Goal: Information Seeking & Learning: Learn about a topic

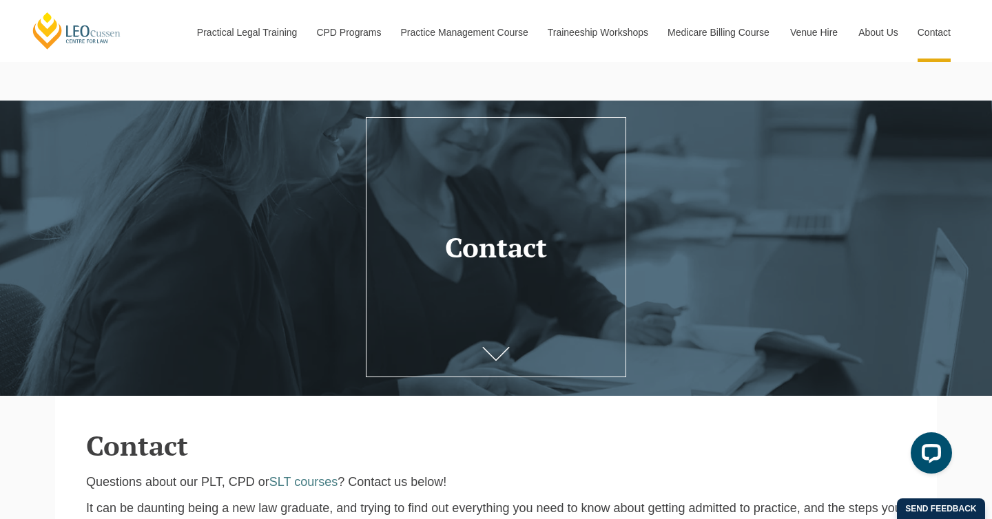
scroll to position [7, 0]
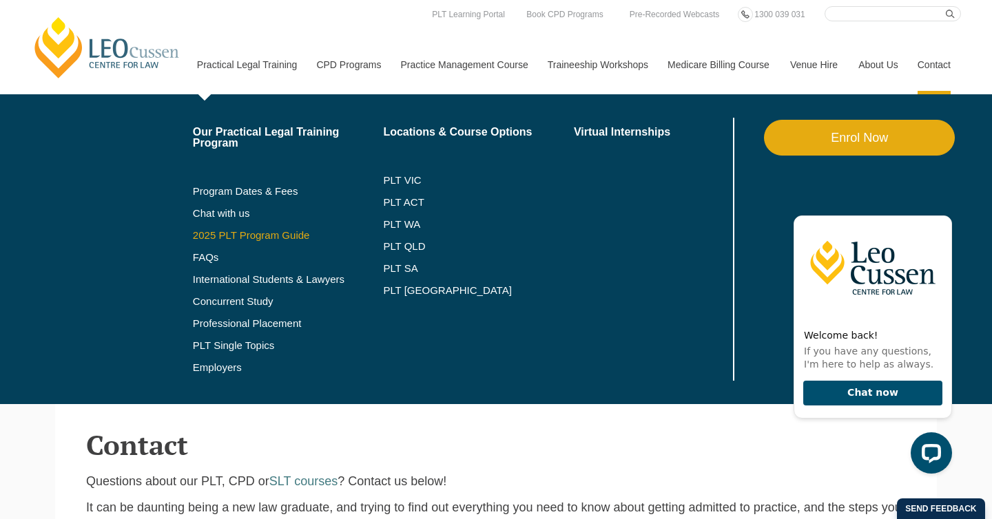
click at [227, 238] on link "2025 PLT Program Guide" at bounding box center [271, 235] width 156 height 11
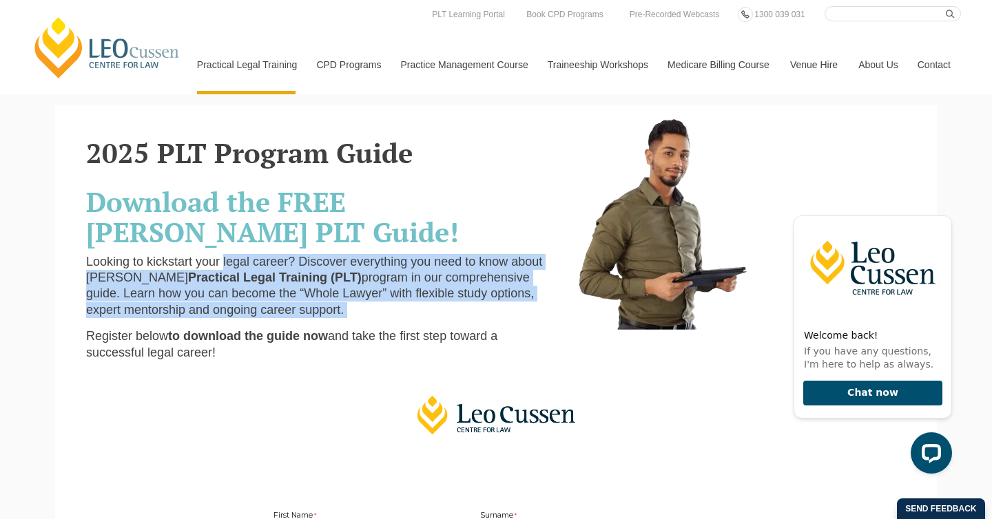
drag, startPoint x: 213, startPoint y: 262, endPoint x: 526, endPoint y: 323, distance: 318.5
click at [526, 323] on div "2025 PLT Program Guide Download the FREE Leo Cussen PLT Guide! Looking to kicks…" at bounding box center [321, 245] width 490 height 252
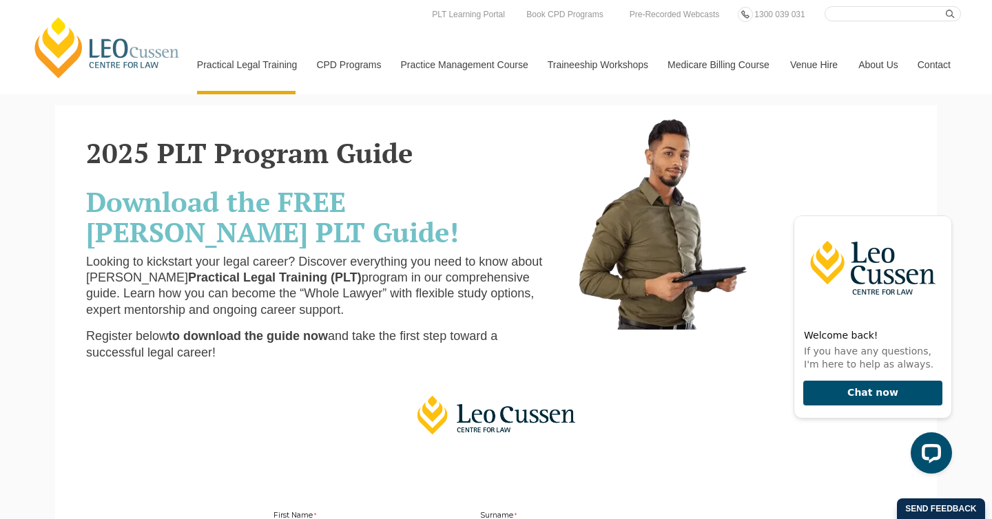
click at [377, 340] on span "and take the first step toward a successful legal career!" at bounding box center [291, 344] width 411 height 30
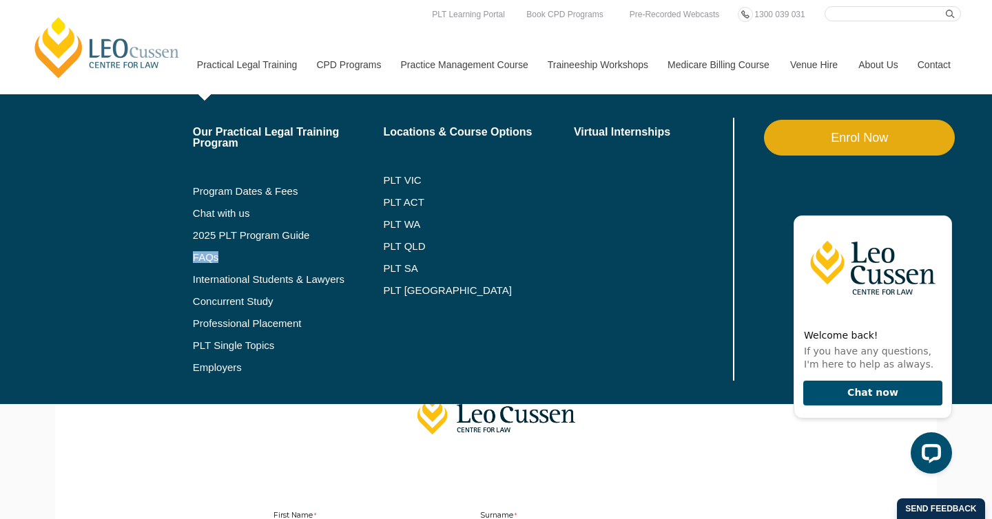
drag, startPoint x: 244, startPoint y: 247, endPoint x: 238, endPoint y: 267, distance: 20.9
click at [238, 267] on li "FAQs" at bounding box center [288, 258] width 191 height 22
click at [193, 261] on link "FAQs" at bounding box center [288, 257] width 191 height 11
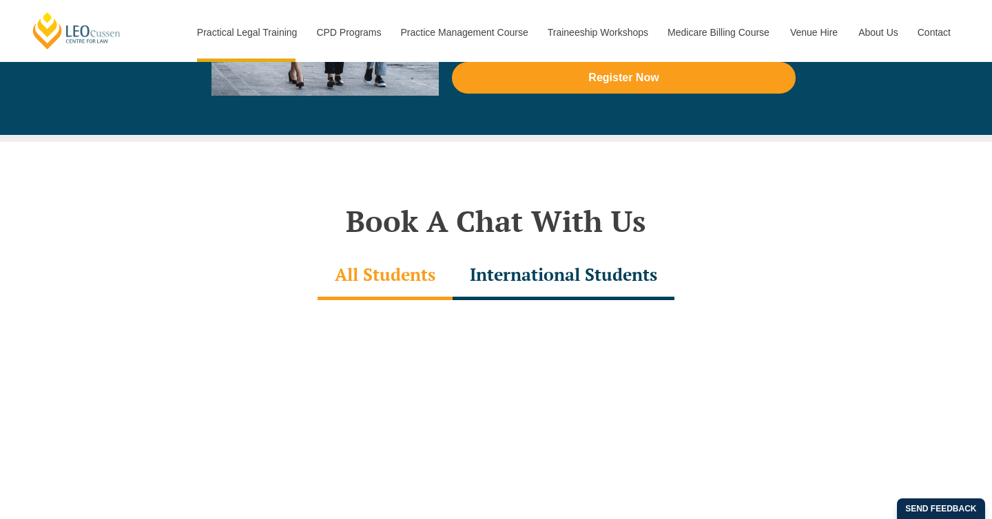
scroll to position [5885, 0]
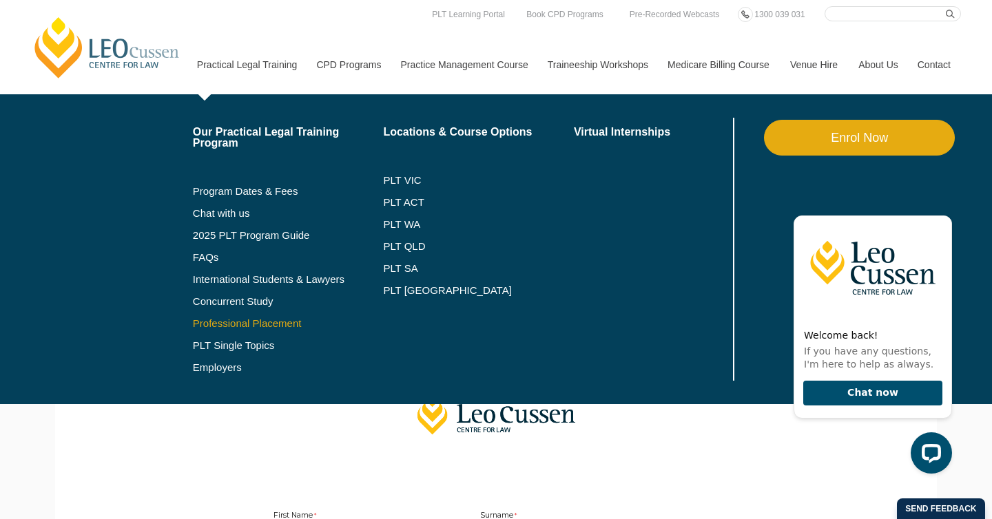
click at [198, 324] on link "Professional Placement" at bounding box center [288, 323] width 191 height 11
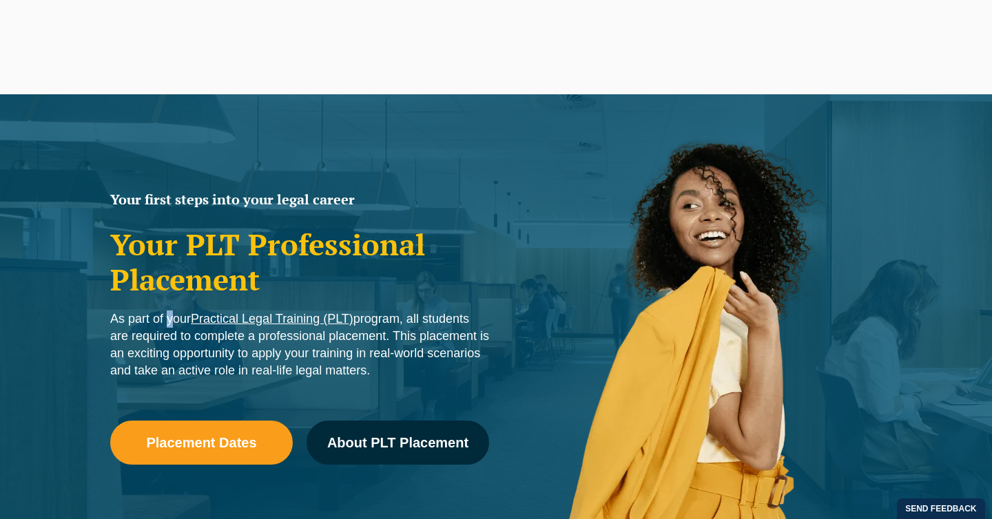
click at [398, 369] on p "As part of your Practical Legal Training (PLT) program, all students are requir…" at bounding box center [299, 345] width 379 height 69
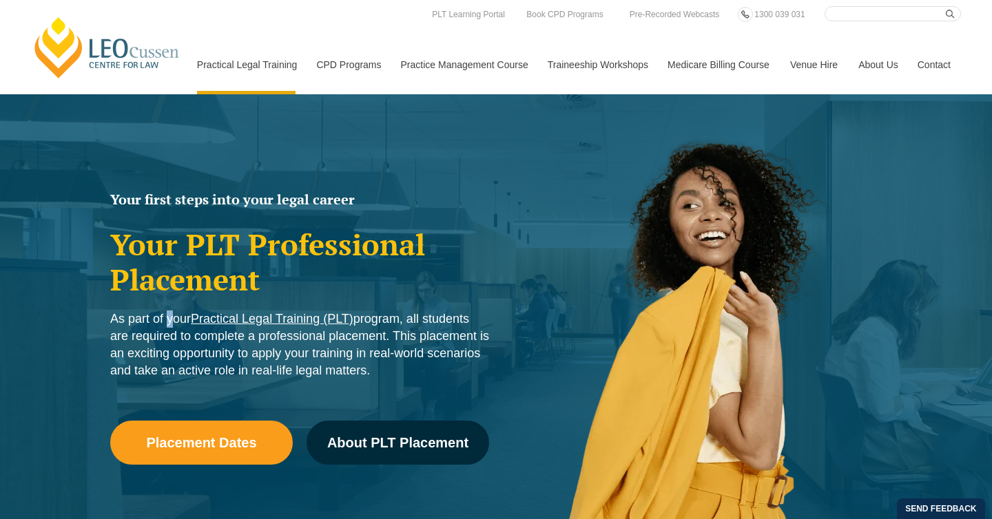
click at [398, 369] on p "As part of your Practical Legal Training (PLT) program, all students are requir…" at bounding box center [299, 345] width 379 height 69
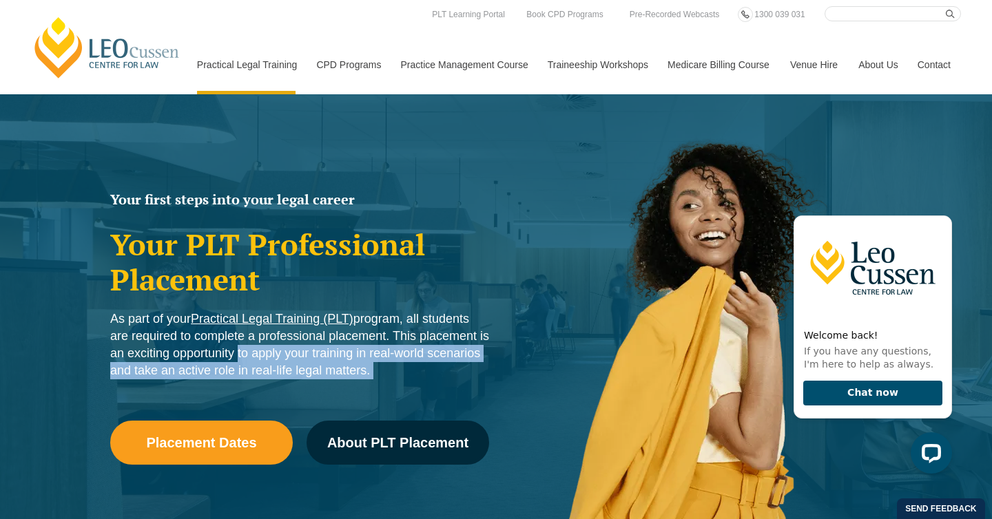
drag, startPoint x: 398, startPoint y: 369, endPoint x: 231, endPoint y: 355, distance: 167.2
click at [231, 355] on p "As part of your Practical Legal Training (PLT) program, all students are requir…" at bounding box center [299, 345] width 379 height 69
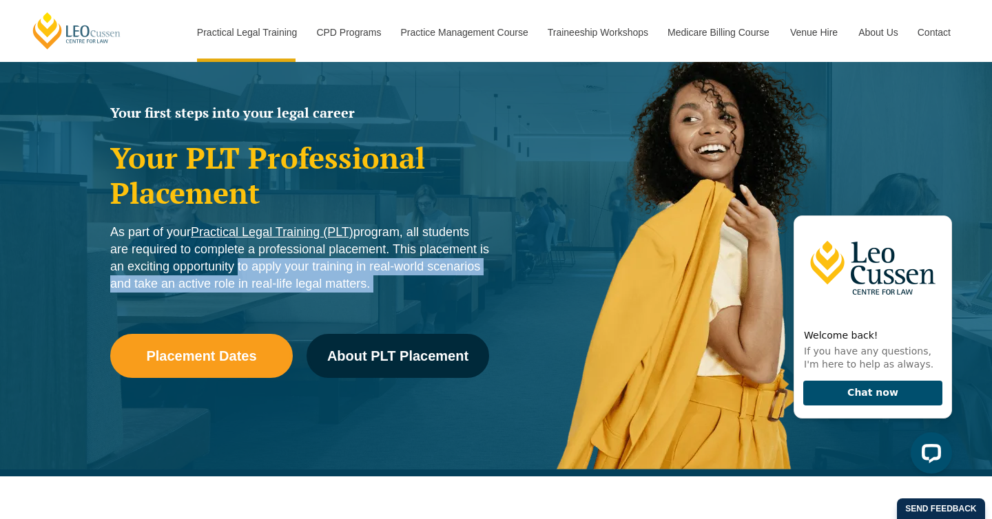
scroll to position [88, 0]
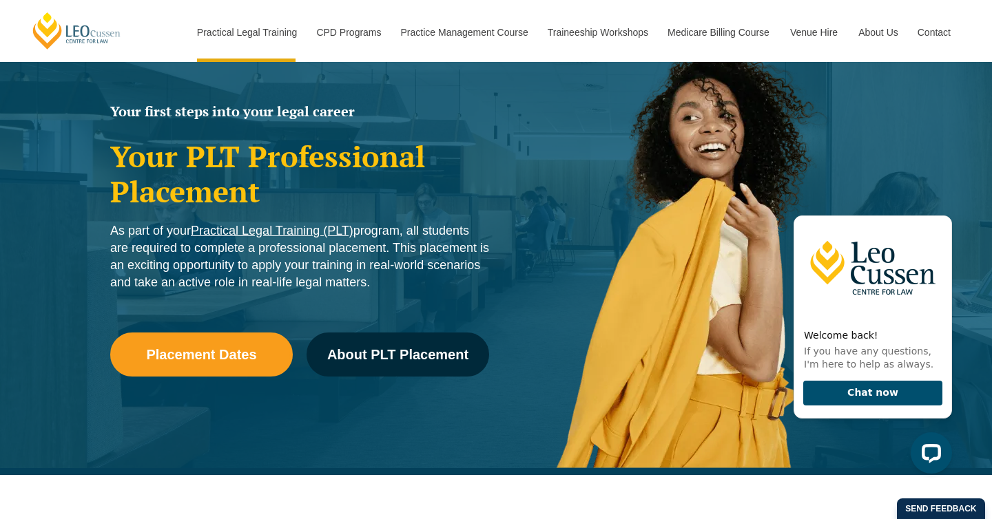
click at [258, 393] on div "Placement Dates About PLT Placement" at bounding box center [299, 361] width 379 height 99
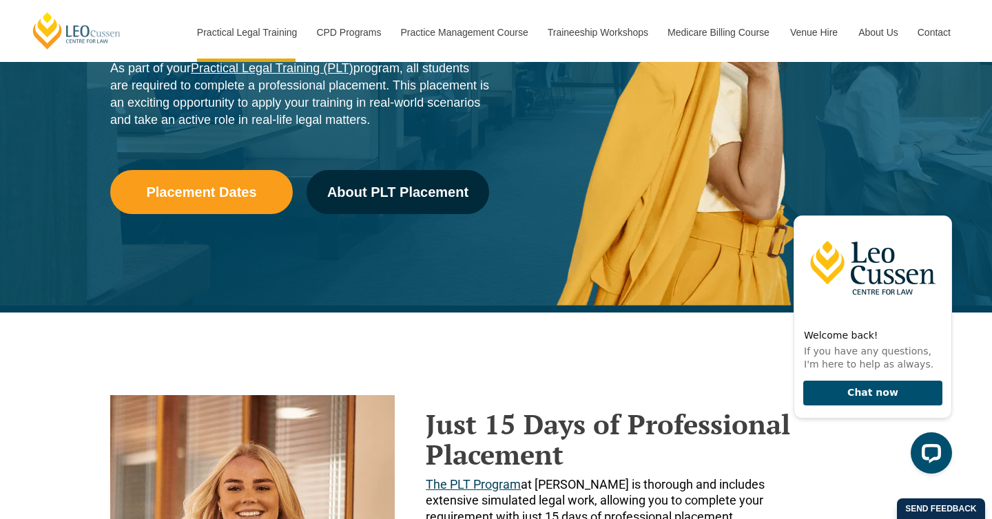
scroll to position [250, 0]
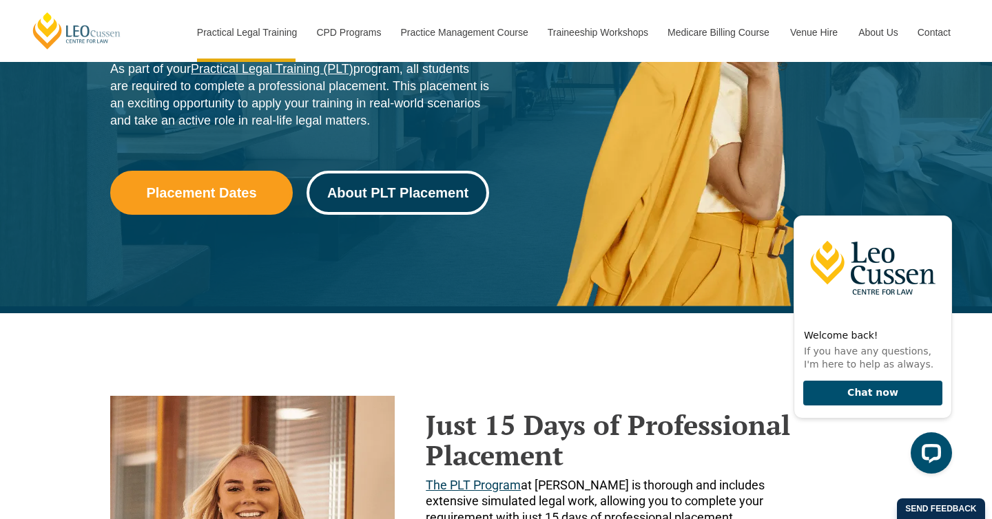
click at [391, 190] on span "About PLT Placement" at bounding box center [397, 193] width 141 height 14
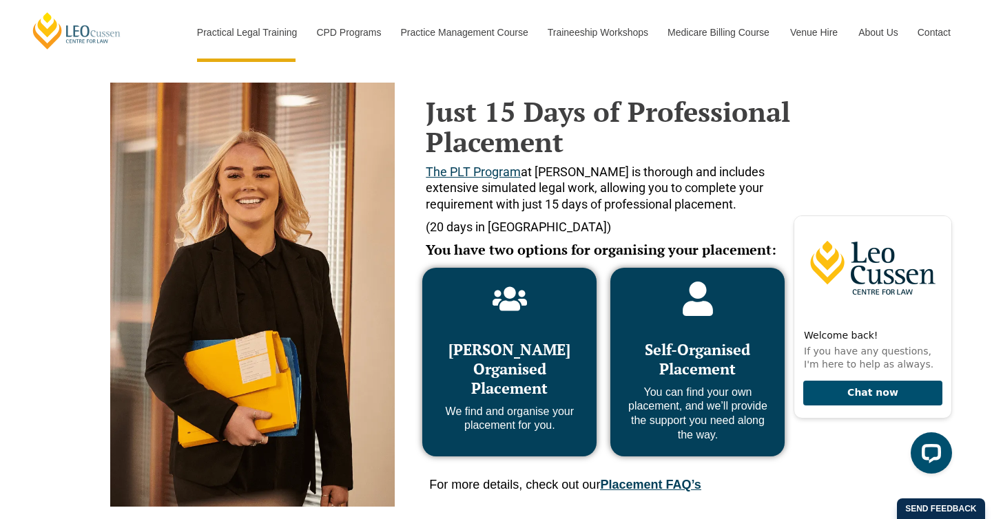
scroll to position [567, 0]
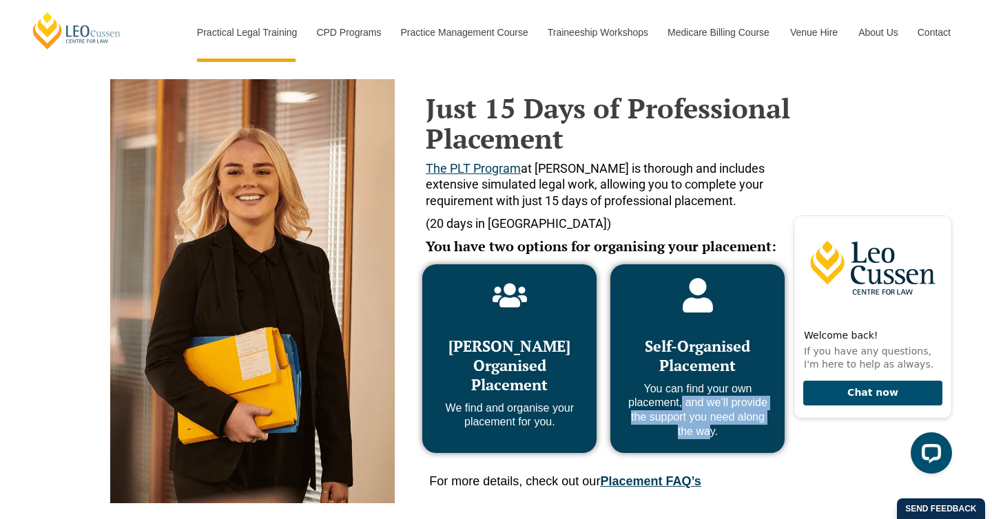
drag, startPoint x: 678, startPoint y: 401, endPoint x: 724, endPoint y: 437, distance: 58.8
click at [705, 438] on p "You can find your own placement, and we’ll provide the support you need along t…" at bounding box center [697, 410] width 147 height 57
click at [727, 437] on p "You can find your own placement, and we’ll provide the support you need along t…" at bounding box center [697, 410] width 147 height 57
click at [700, 280] on icon at bounding box center [698, 295] width 30 height 34
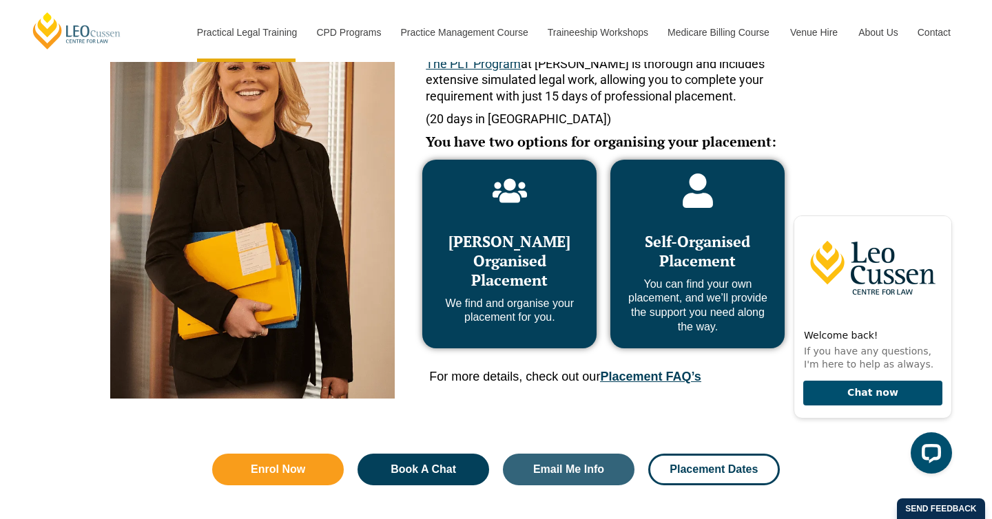
scroll to position [672, 0]
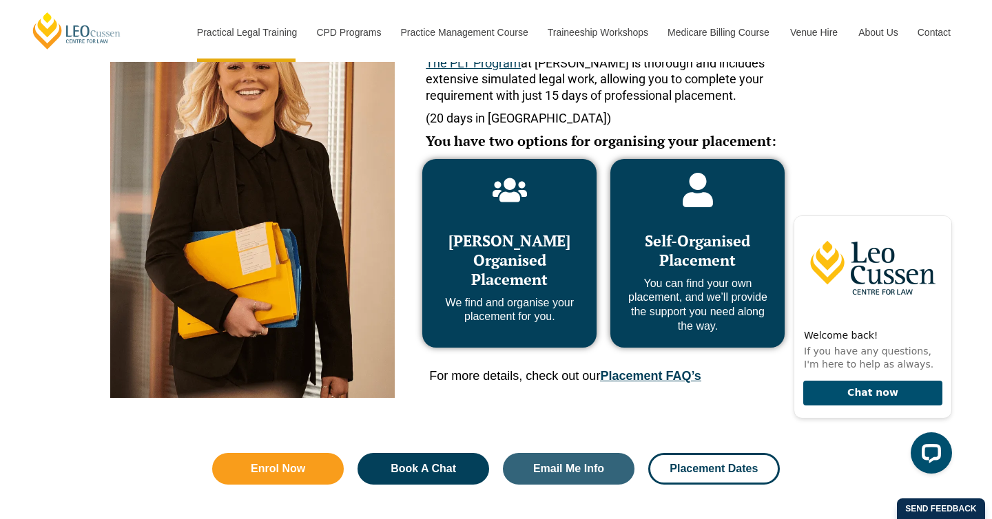
click at [644, 380] on link "Placement FAQ’s" at bounding box center [650, 376] width 101 height 14
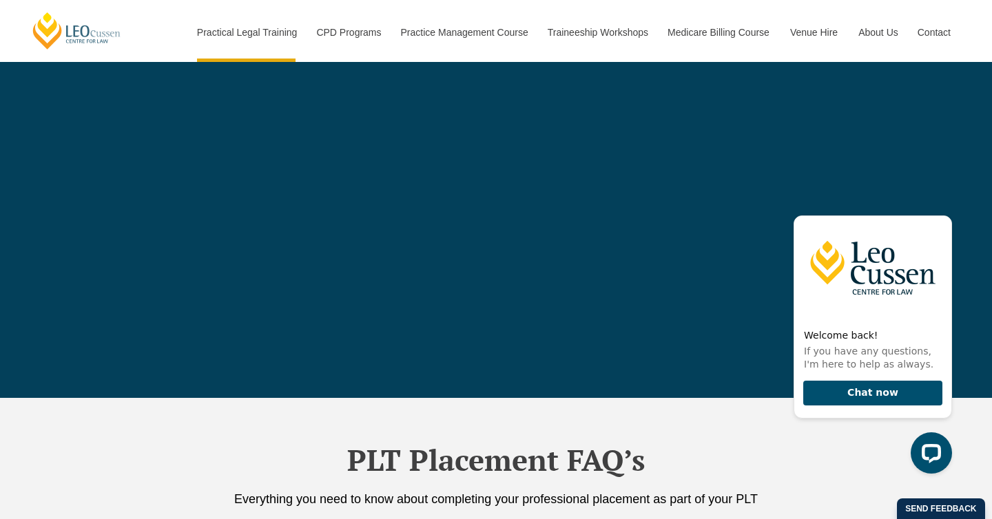
scroll to position [4867, 0]
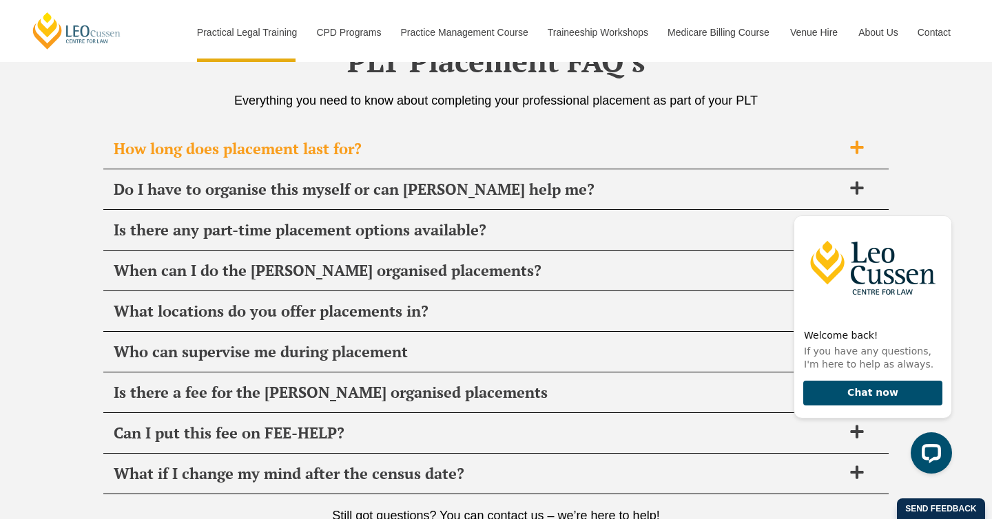
click at [222, 166] on div "How long does placement last for?" at bounding box center [495, 149] width 785 height 41
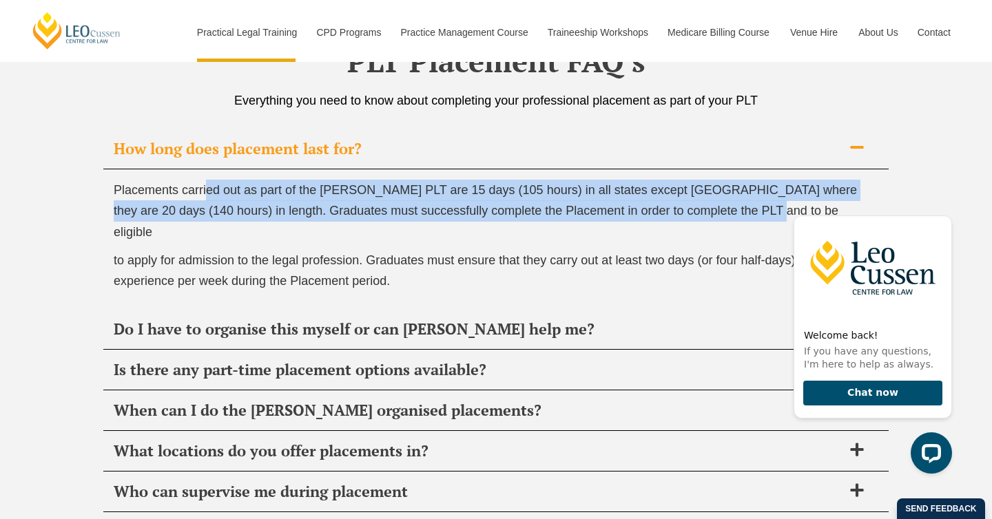
drag, startPoint x: 207, startPoint y: 189, endPoint x: 778, endPoint y: 203, distance: 570.5
click at [778, 203] on p "Placements carried out as part of the Leo Cussen PLT are 15 days (105 hours) in…" at bounding box center [496, 211] width 765 height 63
click at [519, 214] on span "Placements carried out as part of the Leo Cussen PLT are 15 days (105 hours) in…" at bounding box center [485, 211] width 743 height 56
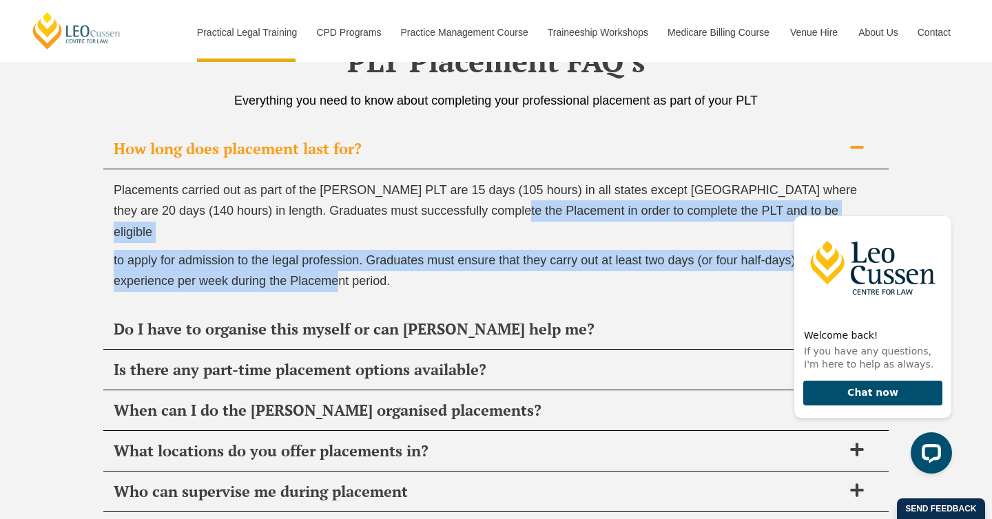
drag, startPoint x: 475, startPoint y: 215, endPoint x: 340, endPoint y: 267, distance: 144.8
click at [340, 267] on div "Placements carried out as part of the Leo Cussen PLT are 15 days (105 hours) in…" at bounding box center [495, 239] width 785 height 140
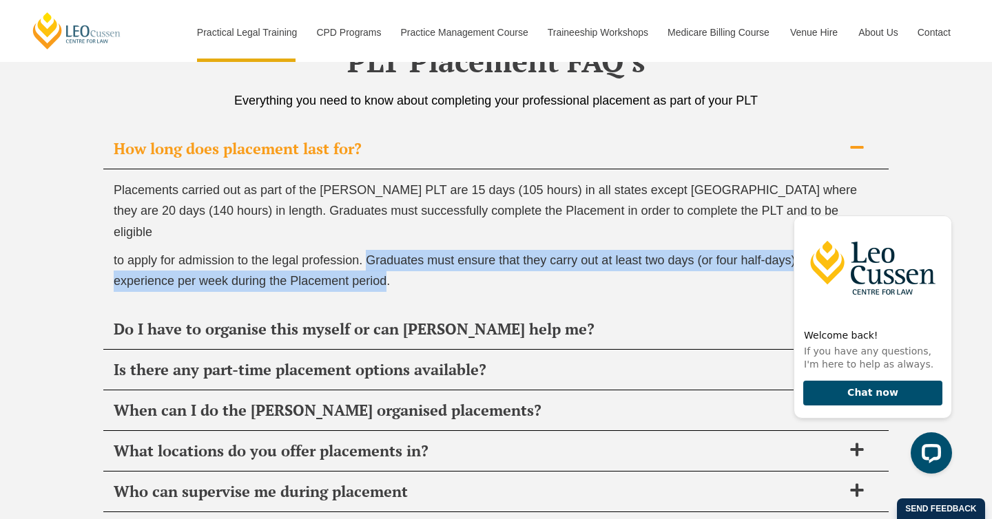
drag, startPoint x: 386, startPoint y: 269, endPoint x: 372, endPoint y: 230, distance: 41.8
click at [372, 250] on p "to apply for admission to the legal profession. Graduates must ensure that they…" at bounding box center [496, 271] width 765 height 42
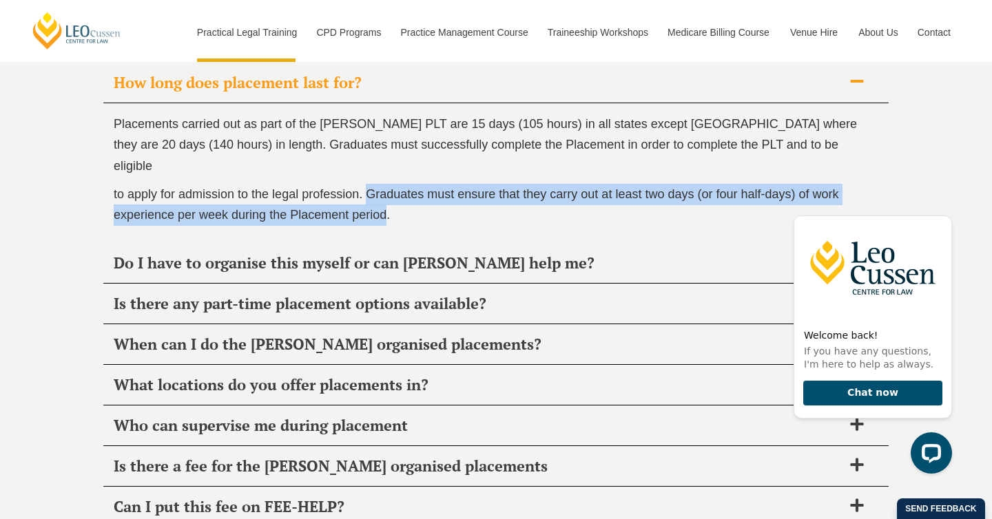
scroll to position [4934, 0]
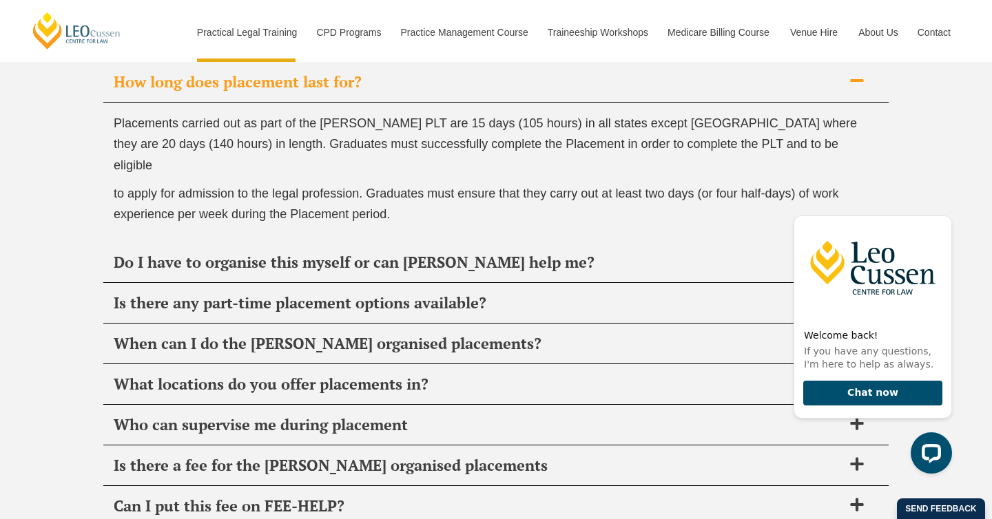
click at [191, 210] on div "Placements carried out as part of the Leo Cussen PLT are 15 days (105 hours) in…" at bounding box center [495, 173] width 785 height 140
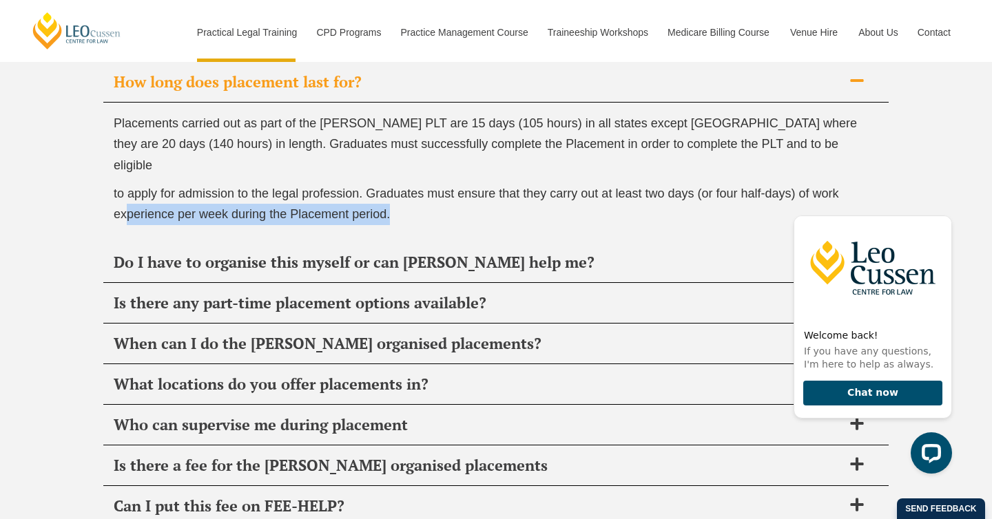
drag, startPoint x: 125, startPoint y: 194, endPoint x: 408, endPoint y: 203, distance: 283.2
click at [408, 203] on p "to apply for admission to the legal profession. Graduates must ensure that they…" at bounding box center [496, 204] width 765 height 42
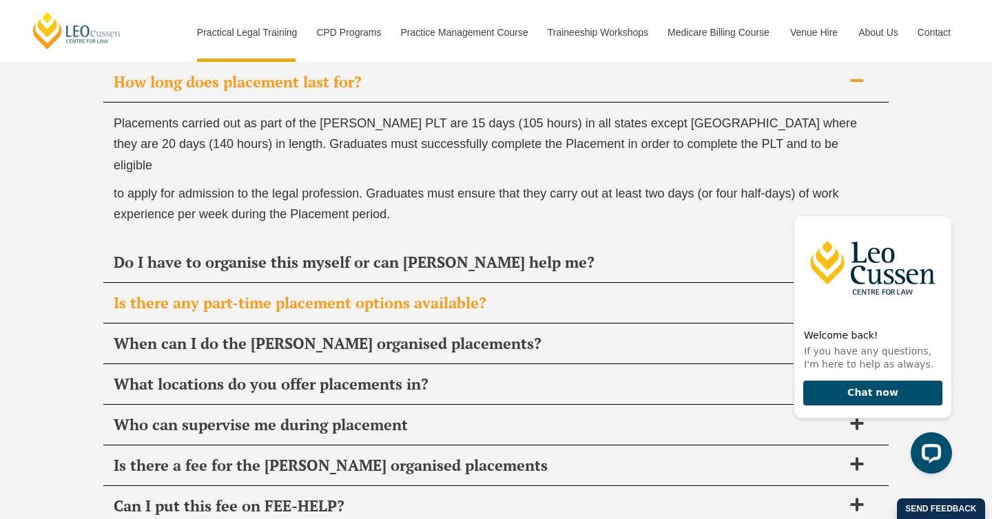
click at [249, 293] on span "Is there any part-time placement options available?" at bounding box center [478, 302] width 729 height 19
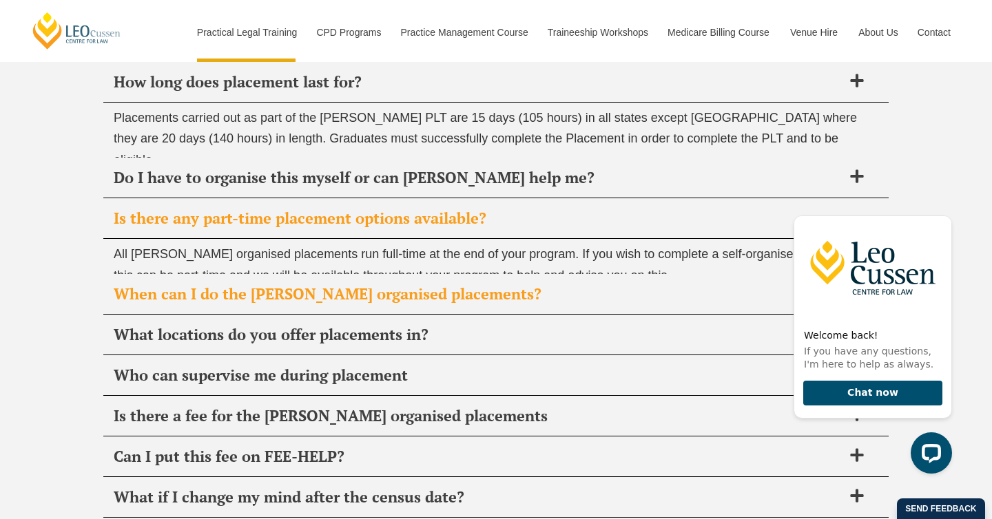
scroll to position [4942, 0]
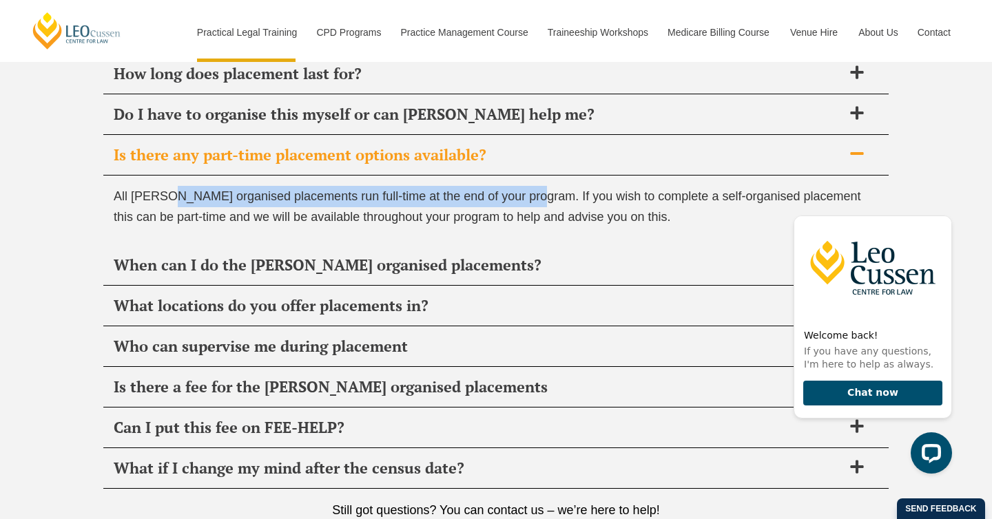
drag, startPoint x: 169, startPoint y: 200, endPoint x: 537, endPoint y: 198, distance: 368.5
click at [537, 198] on span "All Leo Cussen organised placements run full-time at the end of your program. I…" at bounding box center [487, 206] width 747 height 35
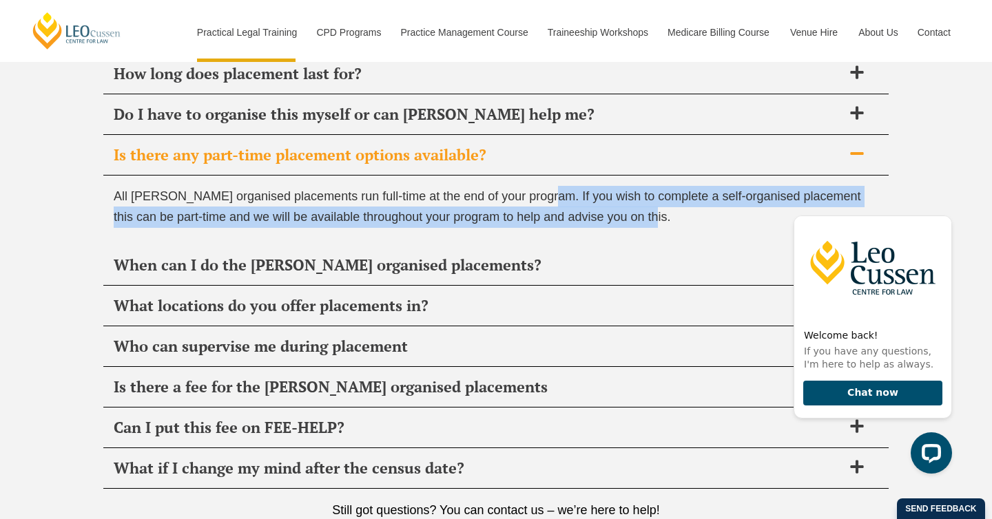
drag, startPoint x: 542, startPoint y: 198, endPoint x: 661, endPoint y: 227, distance: 122.5
click at [661, 227] on p "All Leo Cussen organised placements run full-time at the end of your program. I…" at bounding box center [496, 207] width 765 height 42
drag, startPoint x: 661, startPoint y: 227, endPoint x: 551, endPoint y: 203, distance: 112.7
click at [551, 203] on p "All Leo Cussen organised placements run full-time at the end of your program. I…" at bounding box center [496, 207] width 765 height 42
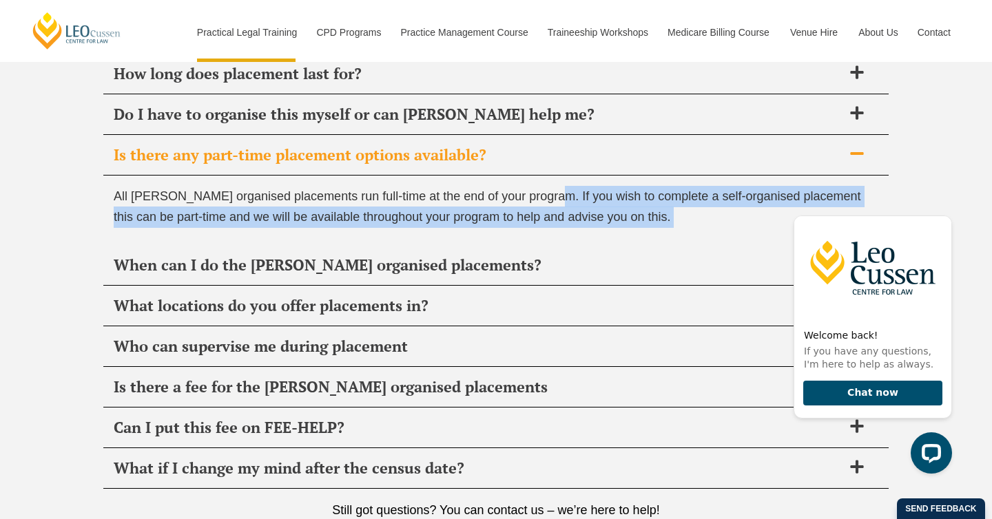
click at [552, 203] on span "All Leo Cussen organised placements run full-time at the end of your program. I…" at bounding box center [487, 206] width 747 height 35
drag, startPoint x: 552, startPoint y: 203, endPoint x: 610, endPoint y: 224, distance: 62.1
click at [610, 224] on span "All Leo Cussen organised placements run full-time at the end of your program. I…" at bounding box center [487, 206] width 747 height 35
click at [202, 228] on p "All Leo Cussen organised placements run full-time at the end of your program. I…" at bounding box center [496, 207] width 765 height 42
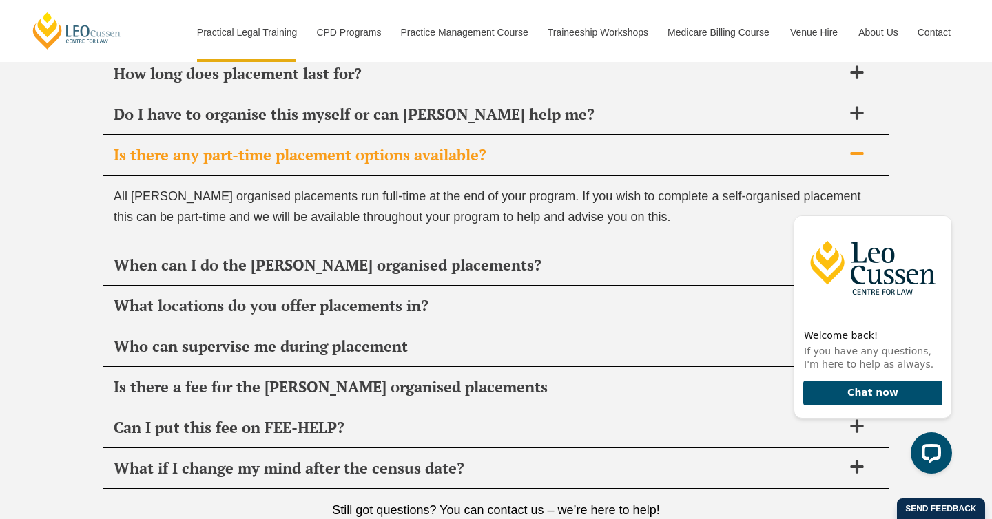
drag, startPoint x: 202, startPoint y: 226, endPoint x: 395, endPoint y: 226, distance: 193.5
click at [395, 226] on p "All Leo Cussen organised placements run full-time at the end of your program. I…" at bounding box center [496, 207] width 765 height 42
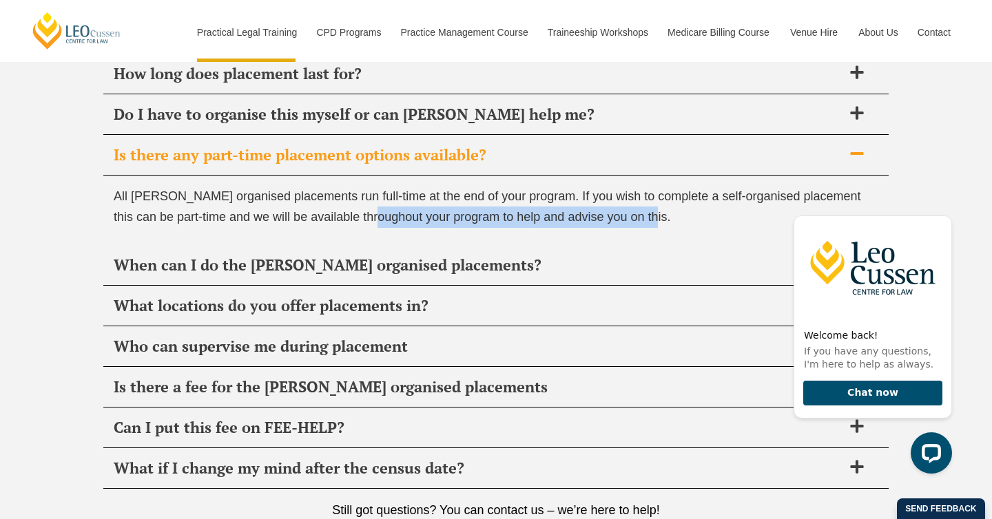
drag, startPoint x: 375, startPoint y: 219, endPoint x: 655, endPoint y: 222, distance: 279.7
click at [655, 222] on p "All Leo Cussen organised placements run full-time at the end of your program. I…" at bounding box center [496, 207] width 765 height 42
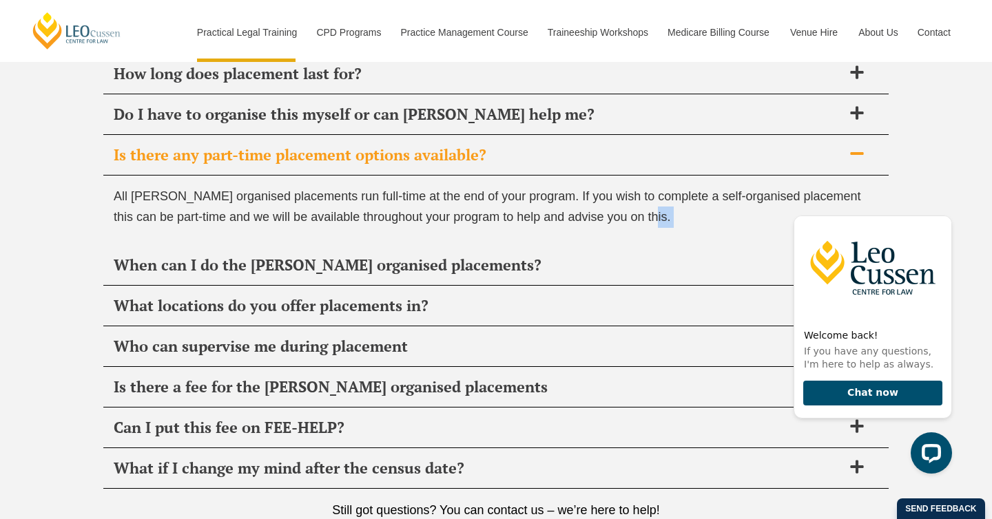
click at [654, 222] on p "All Leo Cussen organised placements run full-time at the end of your program. I…" at bounding box center [496, 207] width 765 height 42
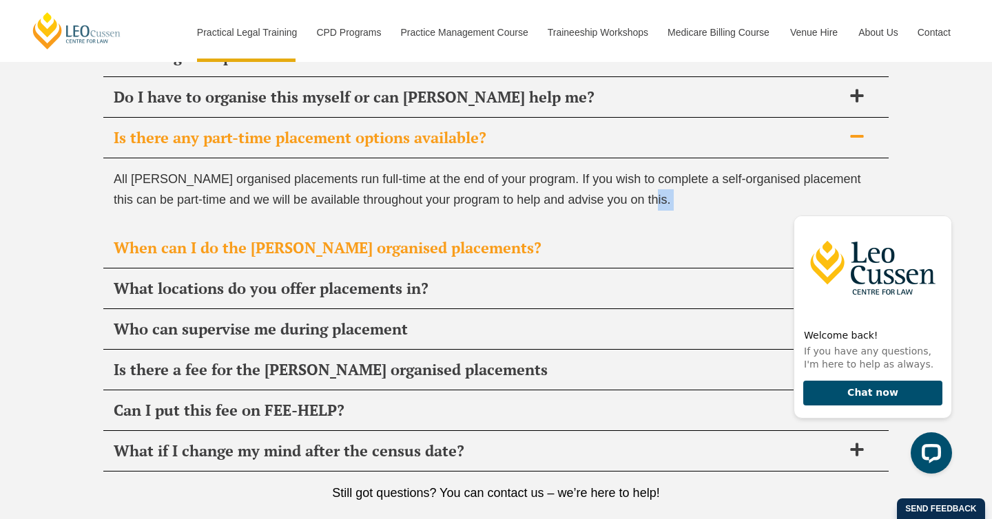
scroll to position [4960, 0]
click at [264, 255] on span "When can I do the Leo Cussen organised placements?" at bounding box center [478, 247] width 729 height 19
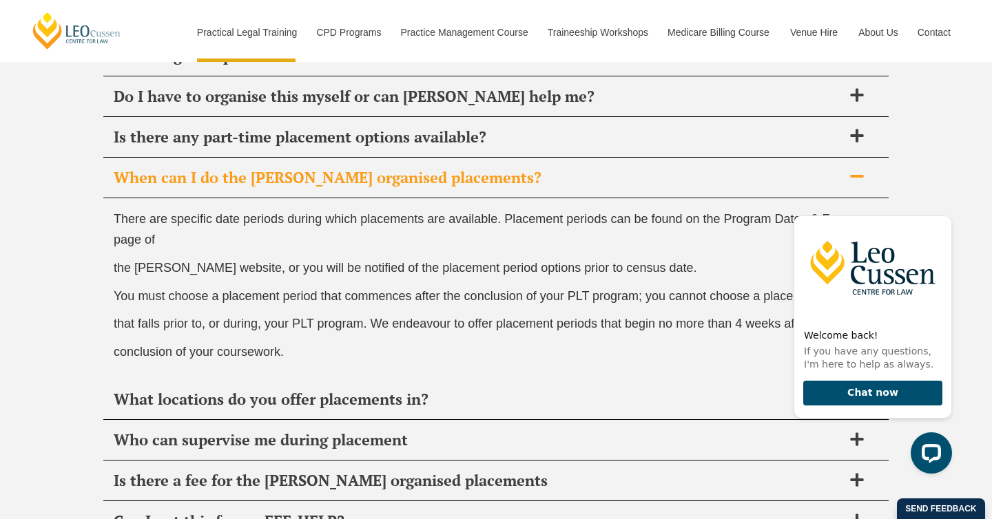
scroll to position [4978, 0]
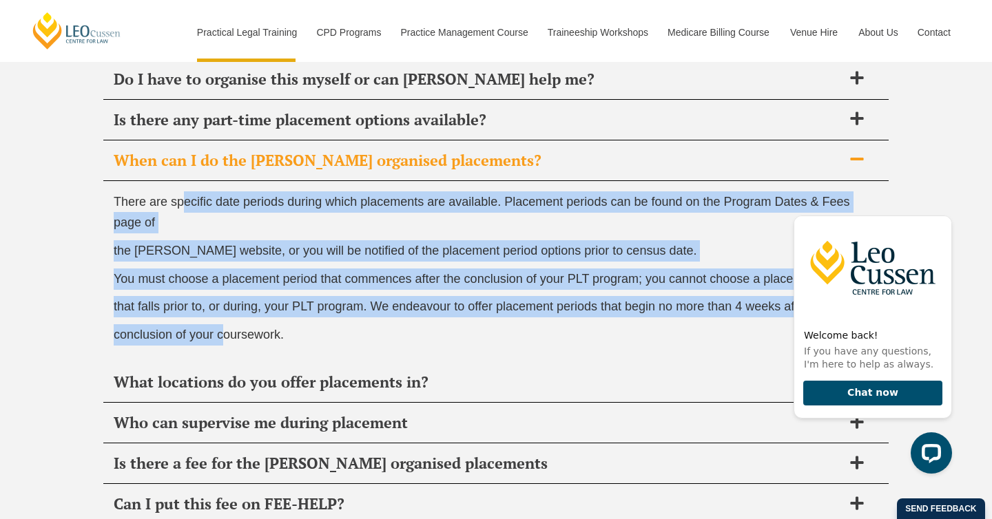
drag, startPoint x: 179, startPoint y: 211, endPoint x: 228, endPoint y: 333, distance: 130.7
click at [228, 333] on div "There are specific date periods during which placements are available. Placemen…" at bounding box center [495, 272] width 785 height 182
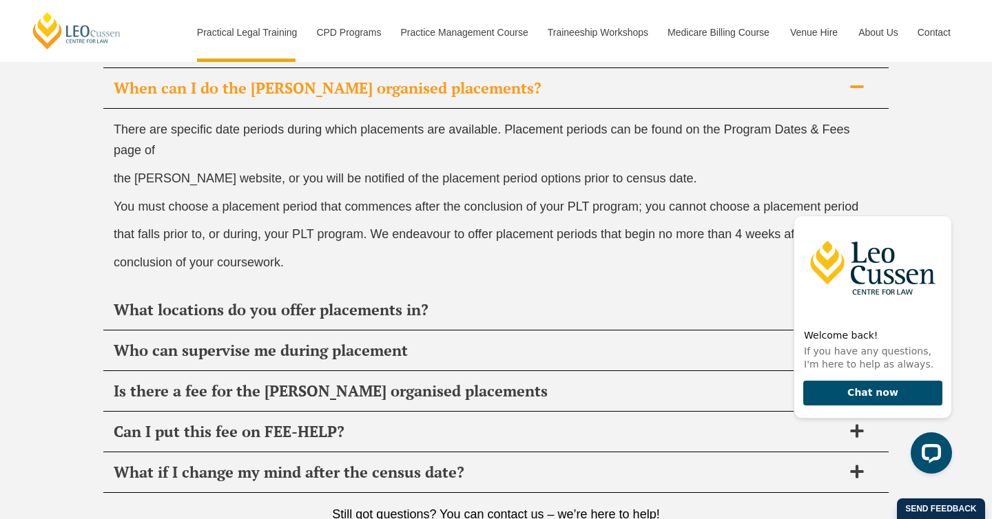
click at [329, 264] on p "conclusion of your coursework." at bounding box center [496, 262] width 765 height 21
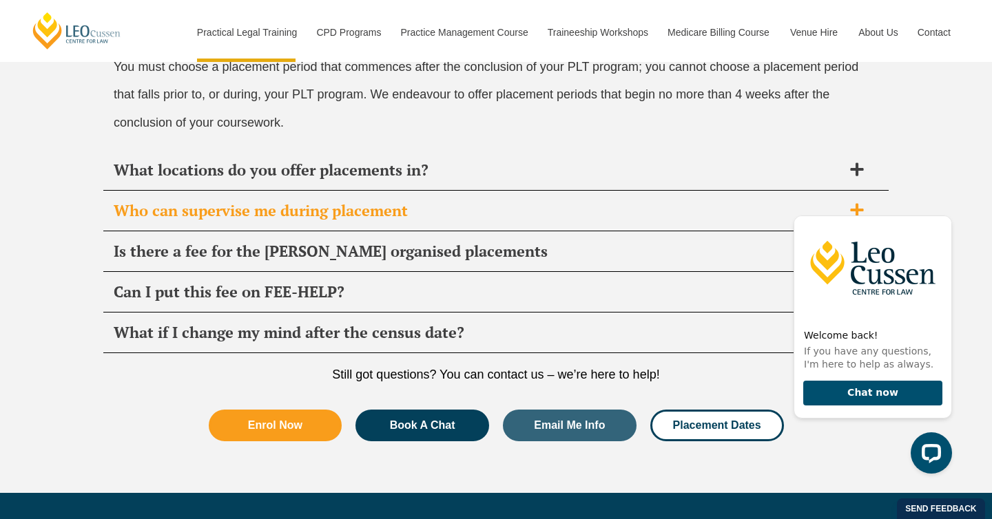
click at [274, 227] on div "Who can supervise me during placement" at bounding box center [495, 211] width 785 height 41
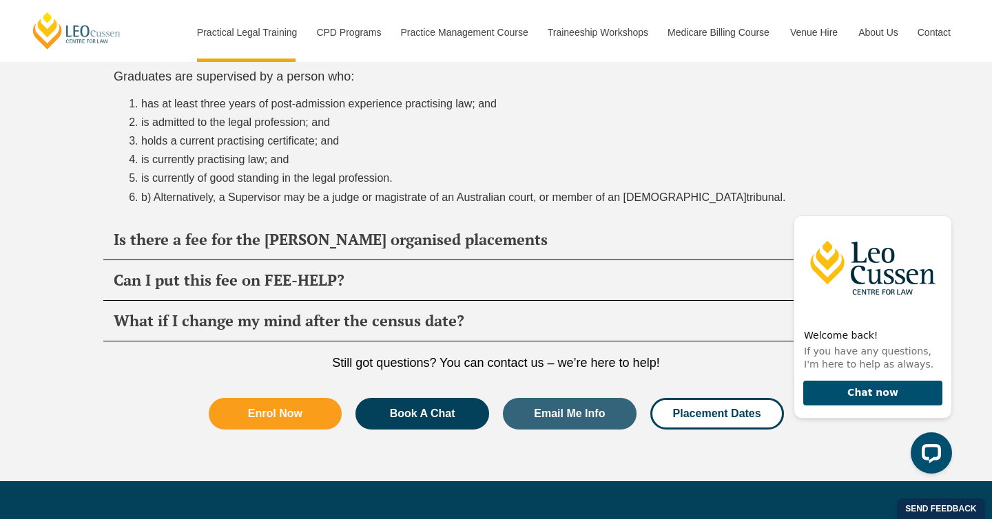
scroll to position [5167, 0]
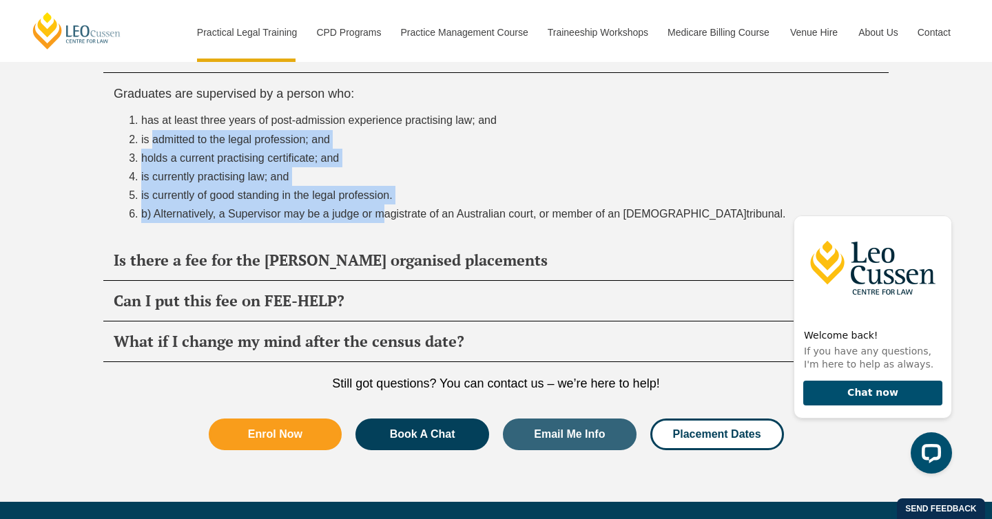
drag, startPoint x: 147, startPoint y: 134, endPoint x: 382, endPoint y: 221, distance: 249.7
click at [382, 221] on ol "has at least three years of post-admission experience practising law; and is ad…" at bounding box center [496, 167] width 765 height 112
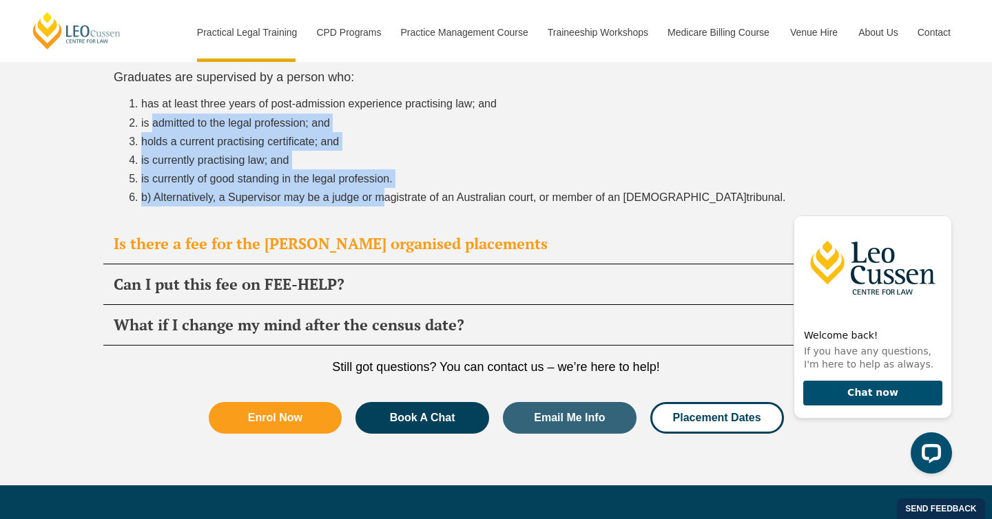
scroll to position [5181, 0]
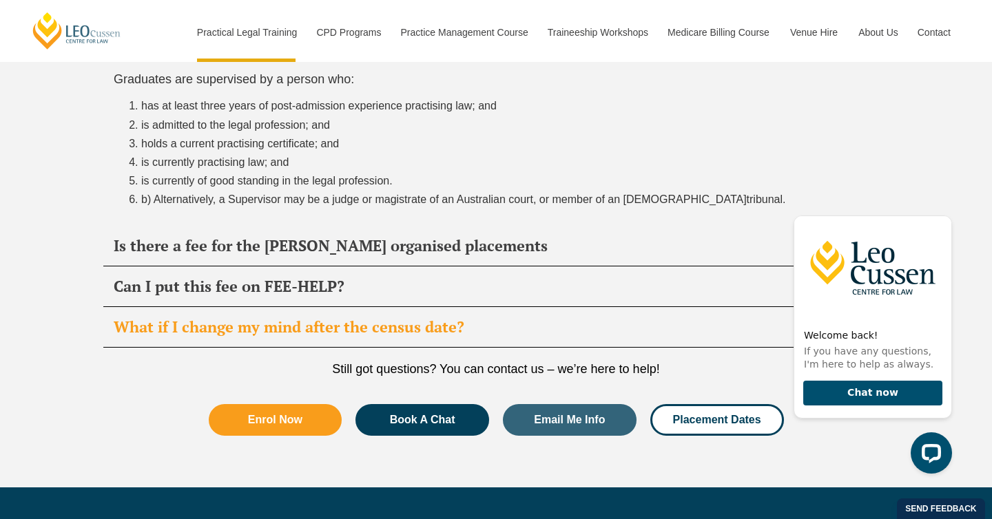
click at [382, 333] on span "What if I change my mind after the census date?" at bounding box center [478, 327] width 729 height 19
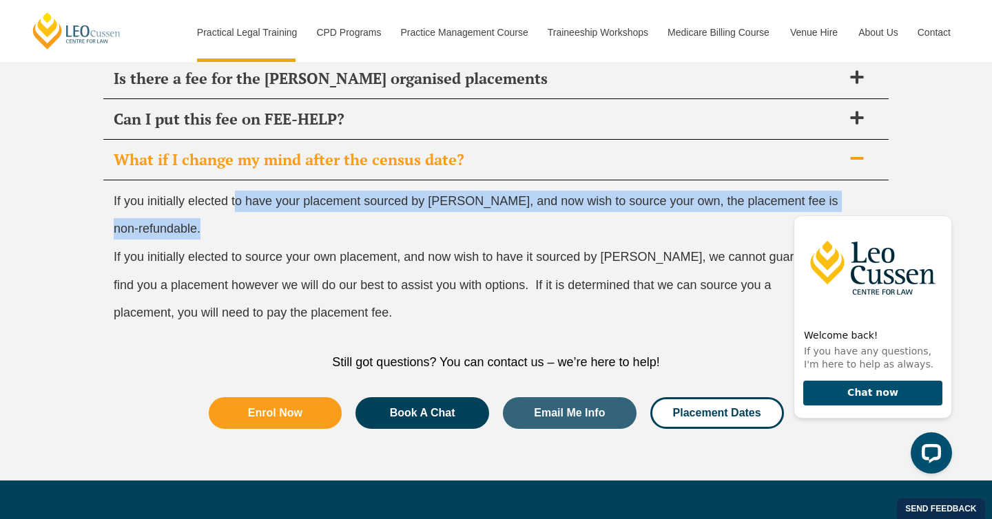
drag, startPoint x: 236, startPoint y: 203, endPoint x: 262, endPoint y: 235, distance: 40.7
click at [262, 235] on div "If you initially elected to have your placement sourced by Leo Cussen, and now …" at bounding box center [495, 260] width 785 height 160
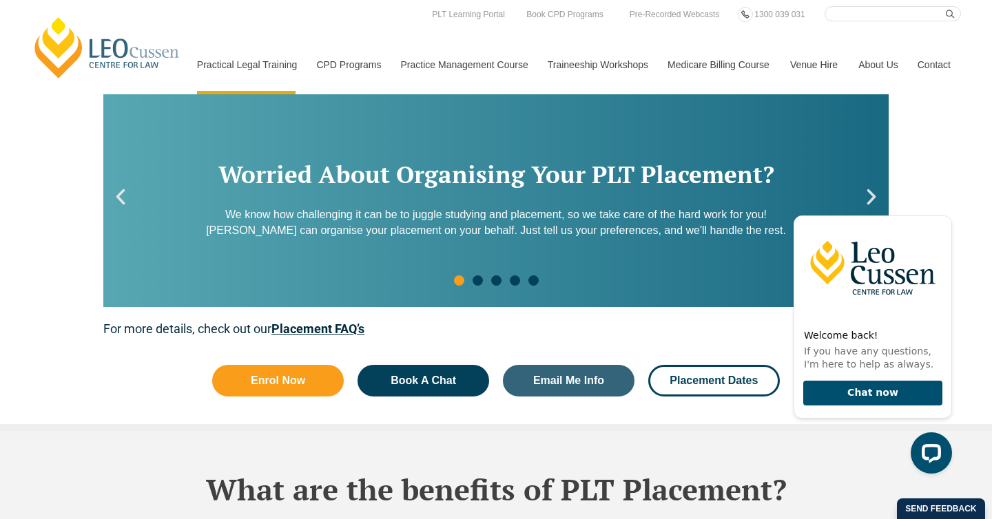
scroll to position [1893, 0]
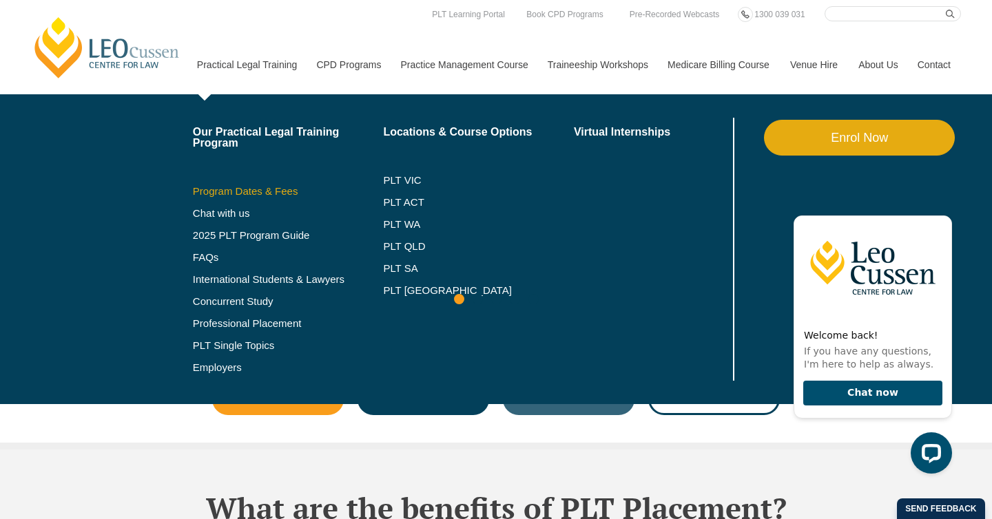
click at [225, 195] on link "Program Dates & Fees" at bounding box center [288, 191] width 191 height 11
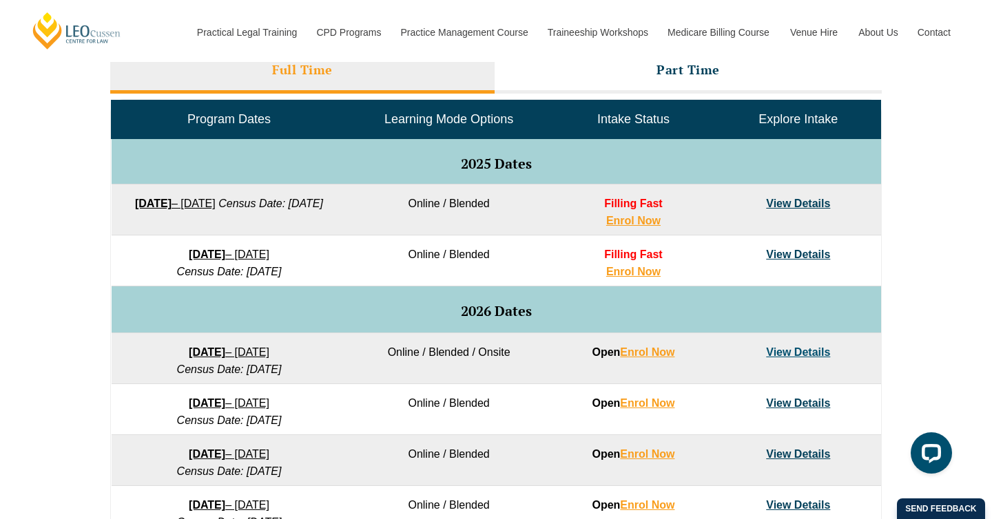
click at [171, 204] on strong "22 September 2025" at bounding box center [153, 204] width 37 height 12
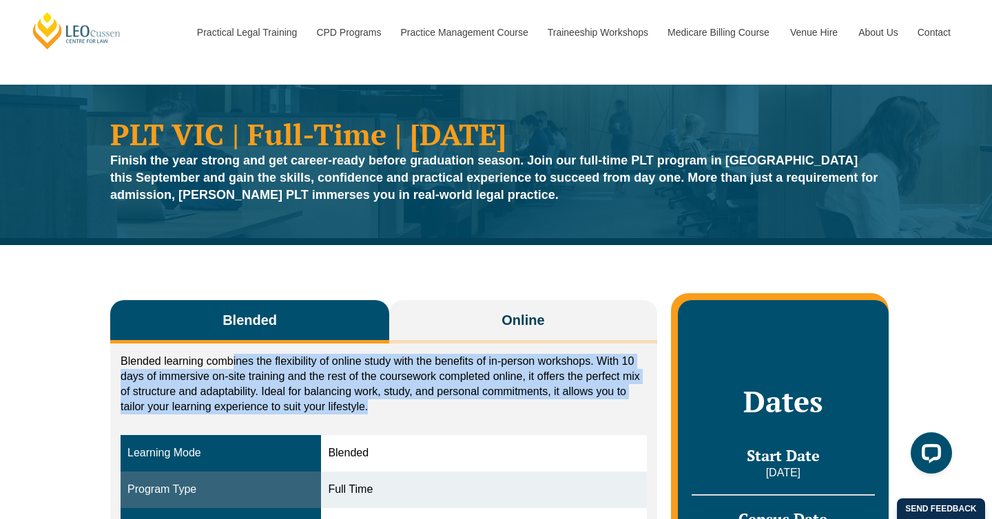
drag, startPoint x: 232, startPoint y: 358, endPoint x: 433, endPoint y: 417, distance: 209.0
click at [433, 417] on div "Blended learning combines the flexibility of online study with the benefits of …" at bounding box center [384, 387] width 526 height 67
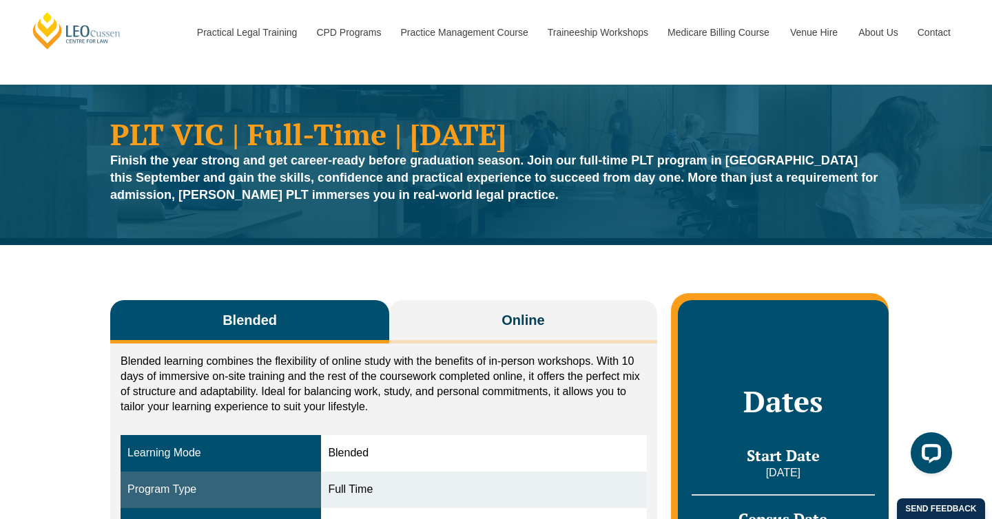
drag, startPoint x: 433, startPoint y: 417, endPoint x: 423, endPoint y: 407, distance: 14.1
click at [423, 407] on div "Blended learning combines the flexibility of online study with the benefits of …" at bounding box center [384, 387] width 526 height 67
click at [341, 377] on p "Blended learning combines the flexibility of online study with the benefits of …" at bounding box center [384, 384] width 526 height 61
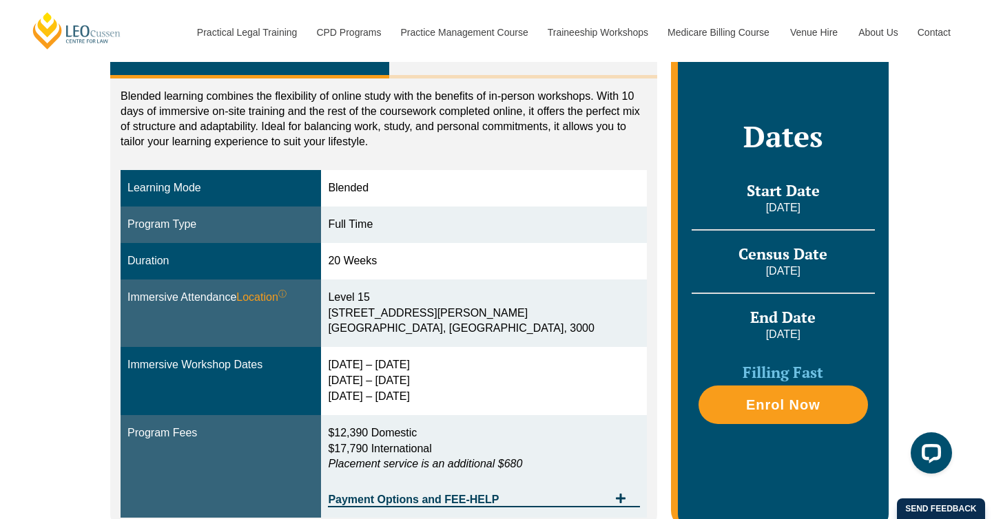
scroll to position [276, 0]
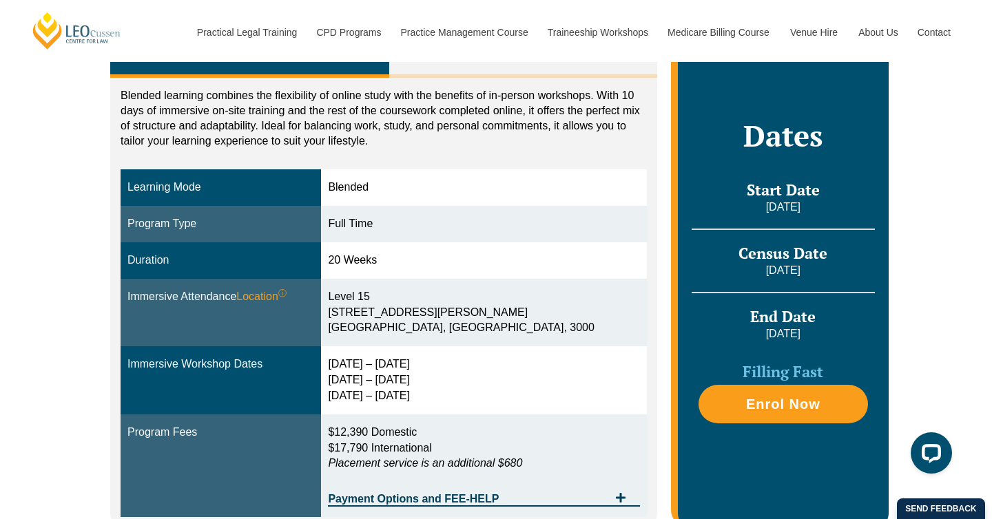
drag, startPoint x: 368, startPoint y: 373, endPoint x: 462, endPoint y: 417, distance: 103.8
click at [464, 419] on tbody "Learning Mode Blended Program Type Full Time Duration 20 Weeks Immersive Attend…" at bounding box center [384, 343] width 526 height 348
drag, startPoint x: 461, startPoint y: 404, endPoint x: 366, endPoint y: 371, distance: 100.2
click at [366, 370] on td "29 Sep – 2 Oct 2025 9 – 11 Dec 2025 10 – 12 Feb 2026" at bounding box center [483, 380] width 325 height 68
click at [366, 371] on div "29 Sep – 2 Oct 2025 9 – 11 Dec 2025 10 – 12 Feb 2026" at bounding box center [483, 381] width 311 height 48
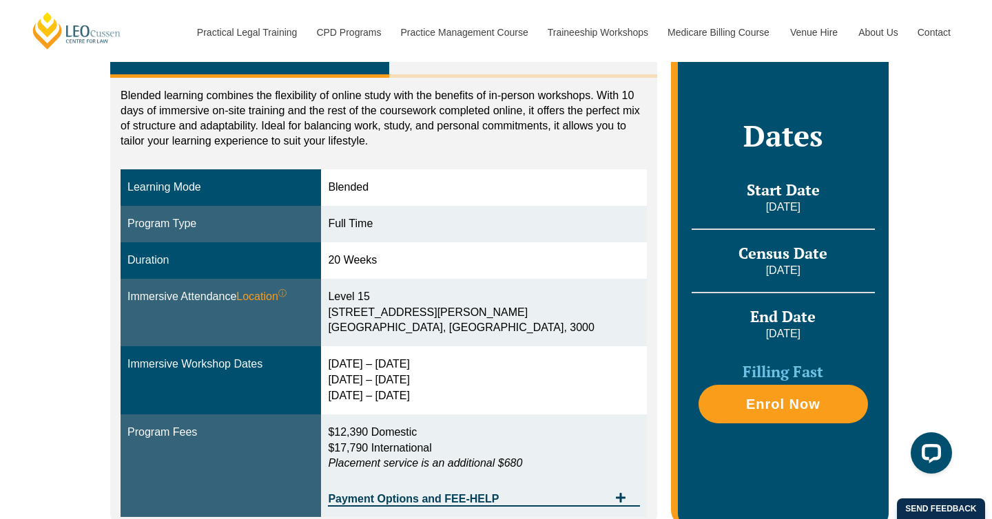
drag, startPoint x: 366, startPoint y: 366, endPoint x: 490, endPoint y: 395, distance: 126.8
click at [490, 395] on div "29 Sep – 2 Oct 2025 9 – 11 Dec 2025 10 – 12 Feb 2026" at bounding box center [483, 381] width 311 height 48
drag, startPoint x: 490, startPoint y: 395, endPoint x: 365, endPoint y: 362, distance: 129.2
click at [365, 362] on div "29 Sep – 2 Oct 2025 9 – 11 Dec 2025 10 – 12 Feb 2026" at bounding box center [483, 381] width 311 height 48
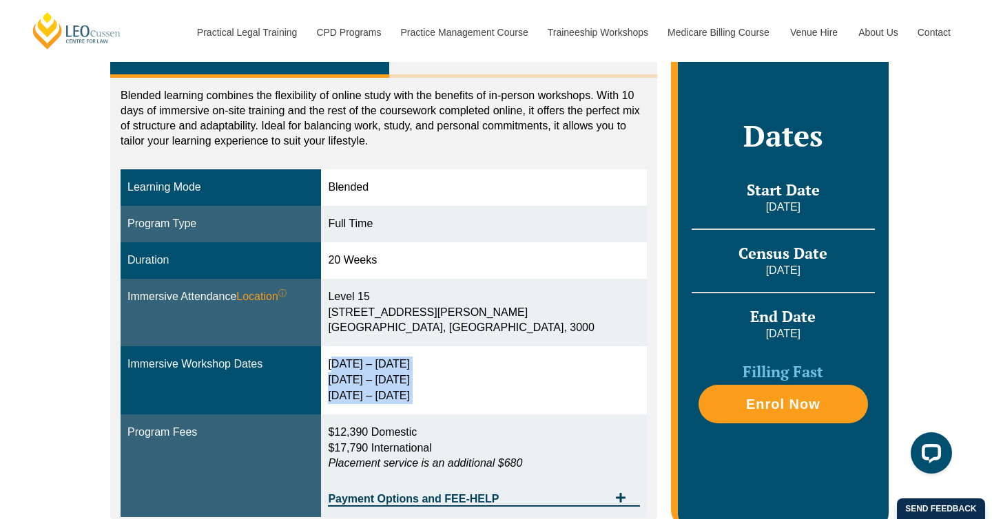
click at [365, 362] on div "[DATE] – [DATE] [DATE] – [DATE] [DATE] – [DATE]" at bounding box center [483, 381] width 311 height 48
drag, startPoint x: 365, startPoint y: 362, endPoint x: 459, endPoint y: 399, distance: 101.7
click at [459, 399] on div "[DATE] – [DATE] [DATE] – [DATE] [DATE] – [DATE]" at bounding box center [483, 381] width 311 height 48
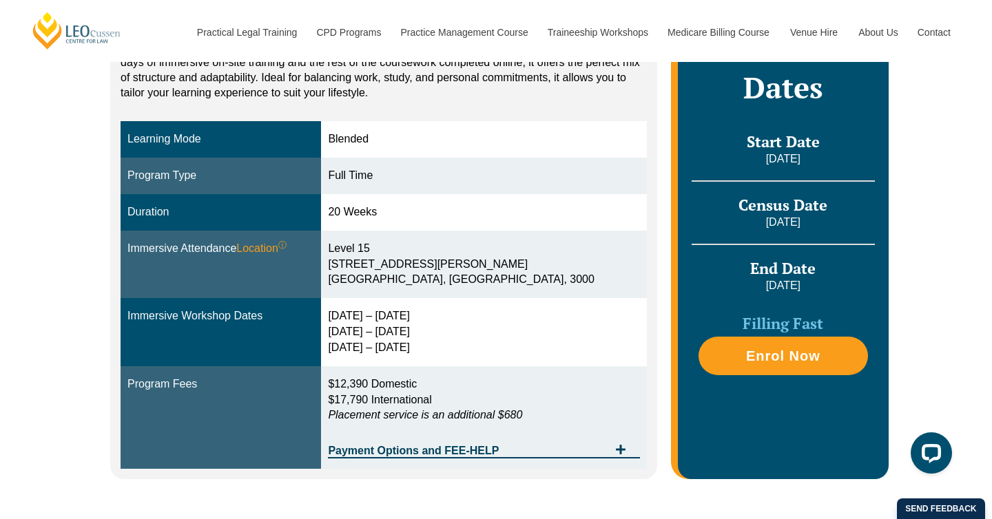
scroll to position [321, 0]
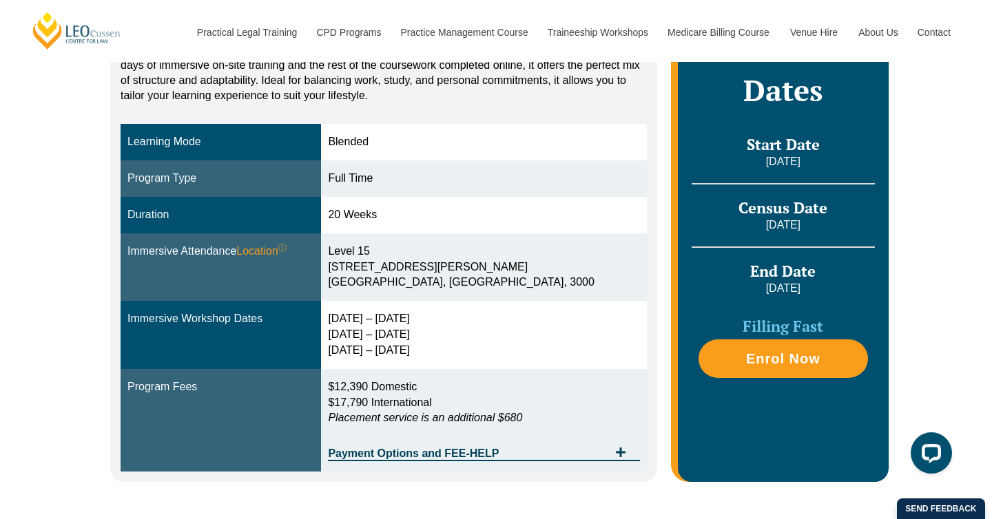
click at [446, 334] on div "[DATE] – [DATE] [DATE] – [DATE] [DATE] – [DATE]" at bounding box center [483, 335] width 311 height 48
drag, startPoint x: 446, startPoint y: 334, endPoint x: 364, endPoint y: 319, distance: 82.7
click at [364, 319] on td "[DATE] – [DATE] [DATE] – [DATE] [DATE] – [DATE]" at bounding box center [483, 335] width 325 height 68
click at [504, 362] on td "[DATE] – [DATE] [DATE] – [DATE] [DATE] – [DATE]" at bounding box center [483, 335] width 325 height 68
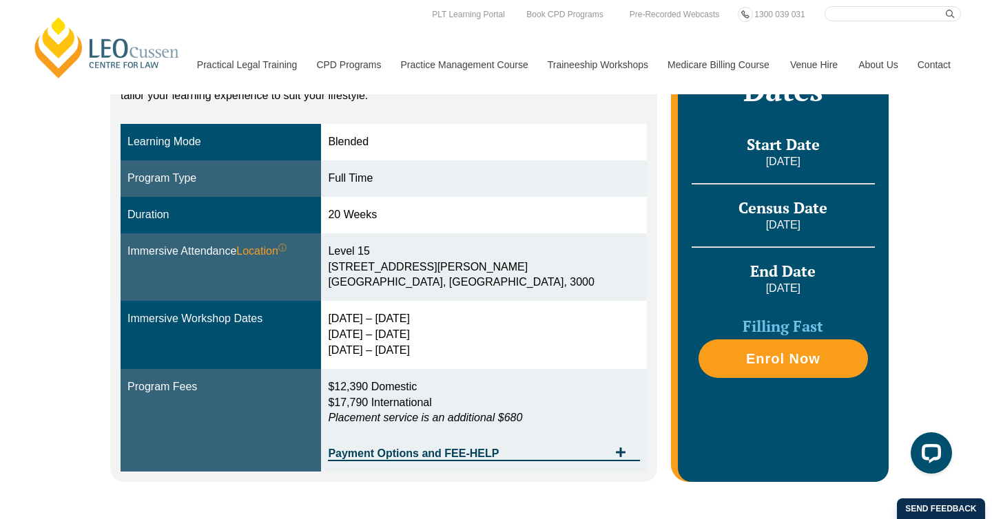
drag, startPoint x: 364, startPoint y: 316, endPoint x: 447, endPoint y: 318, distance: 82.7
click at [447, 318] on td "[DATE] – [DATE] [DATE] – [DATE] [DATE] – [DATE]" at bounding box center [483, 335] width 325 height 68
click at [469, 313] on div "[DATE] – [DATE] [DATE] – [DATE] [DATE] – [DATE]" at bounding box center [483, 335] width 311 height 48
drag, startPoint x: 399, startPoint y: 321, endPoint x: 364, endPoint y: 320, distance: 35.1
click at [364, 320] on td "[DATE] – [DATE] [DATE] – [DATE] [DATE] – [DATE]" at bounding box center [483, 335] width 325 height 68
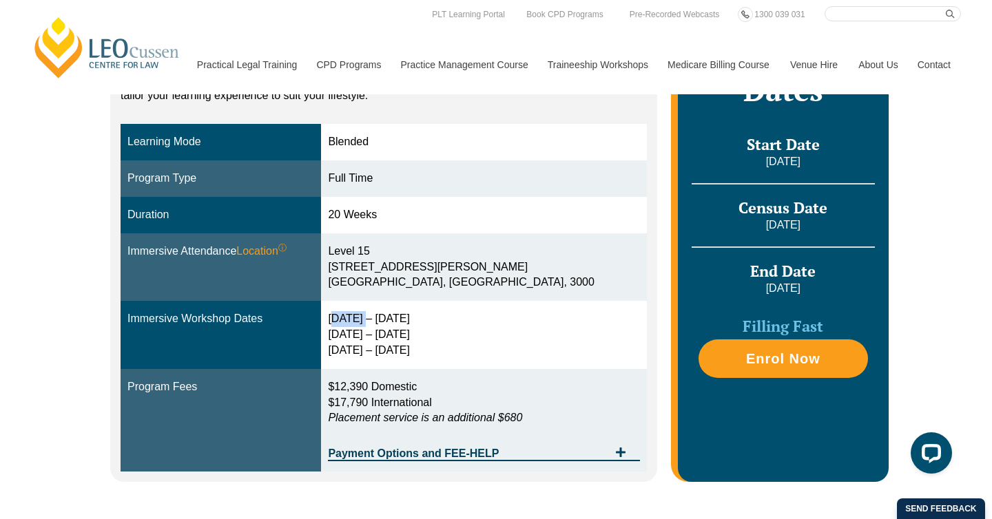
click at [367, 320] on div "[DATE] – [DATE] [DATE] – [DATE] [DATE] – [DATE]" at bounding box center [483, 335] width 311 height 48
drag, startPoint x: 367, startPoint y: 320, endPoint x: 491, endPoint y: 322, distance: 124.0
click at [491, 322] on div "[DATE] – [DATE] [DATE] – [DATE] [DATE] – [DATE]" at bounding box center [483, 335] width 311 height 48
drag, startPoint x: 456, startPoint y: 356, endPoint x: 367, endPoint y: 324, distance: 94.6
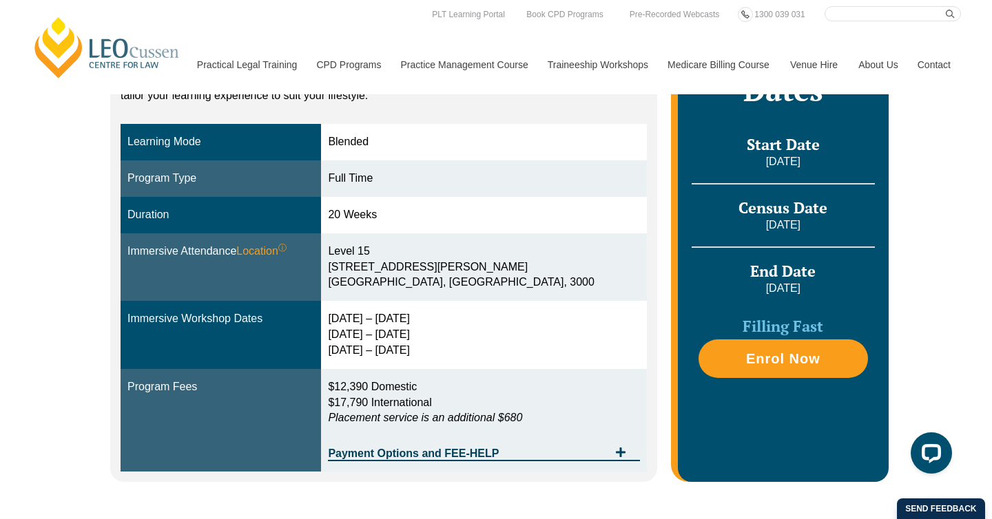
click at [367, 324] on div "[DATE] – [DATE] [DATE] – [DATE] [DATE] – [DATE]" at bounding box center [483, 335] width 311 height 48
drag, startPoint x: 367, startPoint y: 324, endPoint x: 448, endPoint y: 346, distance: 83.5
click at [448, 346] on div "[DATE] – [DATE] [DATE] – [DATE] [DATE] – [DATE]" at bounding box center [483, 335] width 311 height 48
click at [459, 355] on div "[DATE] – [DATE] [DATE] – [DATE] [DATE] – [DATE]" at bounding box center [483, 335] width 311 height 48
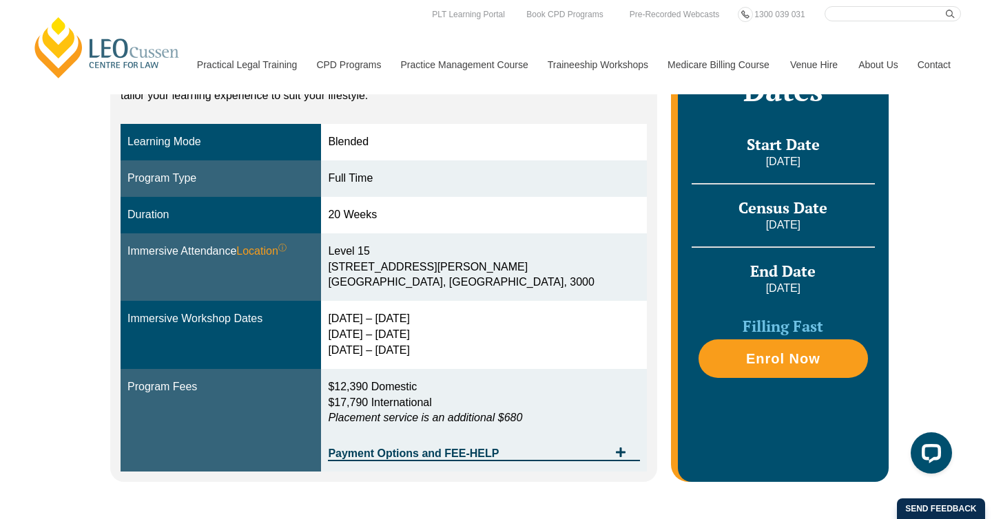
drag, startPoint x: 459, startPoint y: 355, endPoint x: 366, endPoint y: 322, distance: 98.7
click at [366, 322] on div "[DATE] – [DATE] [DATE] – [DATE] [DATE] – [DATE]" at bounding box center [483, 335] width 311 height 48
click at [366, 318] on div "[DATE] – [DATE] [DATE] – [DATE] [DATE] – [DATE]" at bounding box center [483, 335] width 311 height 48
drag, startPoint x: 366, startPoint y: 318, endPoint x: 457, endPoint y: 350, distance: 96.3
click at [457, 350] on div "[DATE] – [DATE] [DATE] – [DATE] [DATE] – [DATE]" at bounding box center [483, 335] width 311 height 48
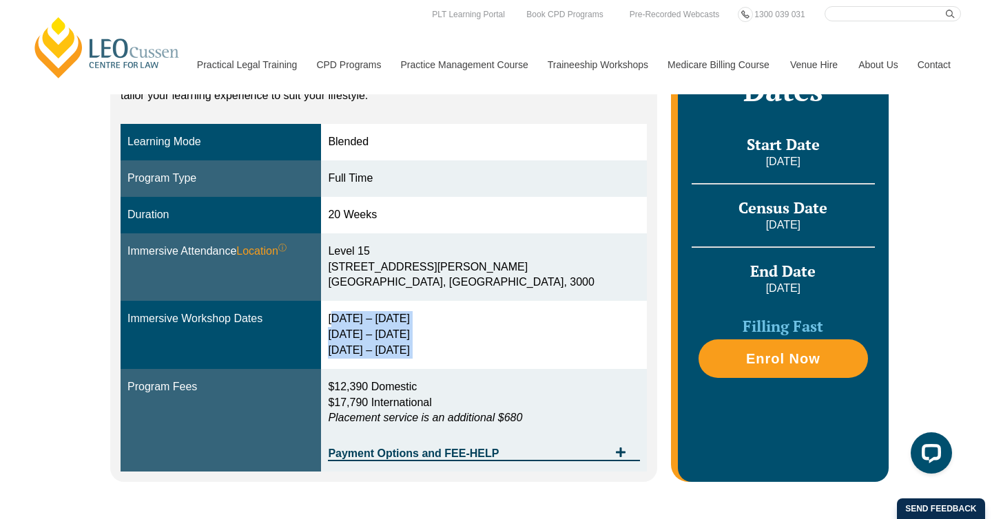
click at [457, 350] on div "[DATE] – [DATE] [DATE] – [DATE] [DATE] – [DATE]" at bounding box center [483, 335] width 311 height 48
drag, startPoint x: 457, startPoint y: 350, endPoint x: 366, endPoint y: 318, distance: 96.9
click at [366, 318] on div "[DATE] – [DATE] [DATE] – [DATE] [DATE] – [DATE]" at bounding box center [483, 335] width 311 height 48
drag, startPoint x: 366, startPoint y: 318, endPoint x: 453, endPoint y: 351, distance: 92.2
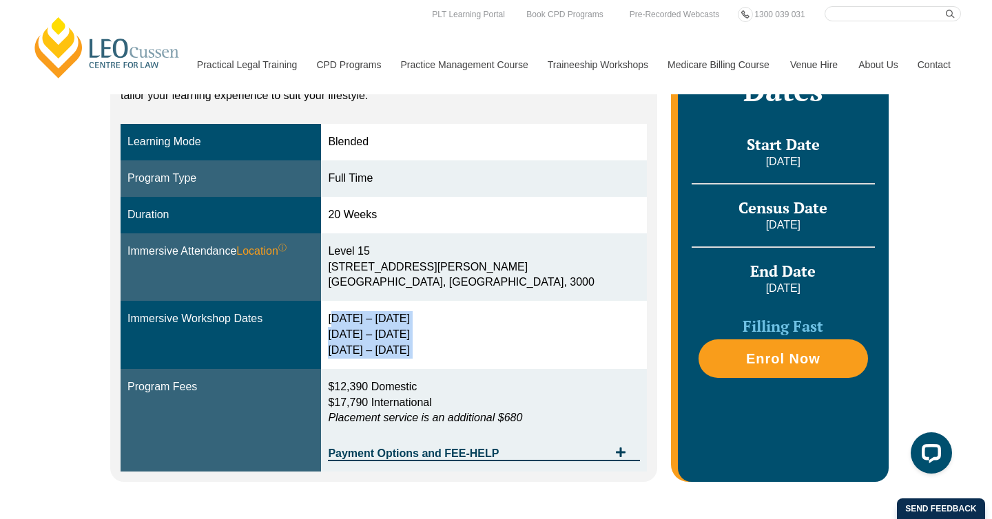
click at [453, 351] on div "[DATE] – [DATE] [DATE] – [DATE] [DATE] – [DATE]" at bounding box center [483, 335] width 311 height 48
drag, startPoint x: 453, startPoint y: 351, endPoint x: 366, endPoint y: 318, distance: 92.5
click at [366, 318] on div "[DATE] – [DATE] [DATE] – [DATE] [DATE] – [DATE]" at bounding box center [483, 335] width 311 height 48
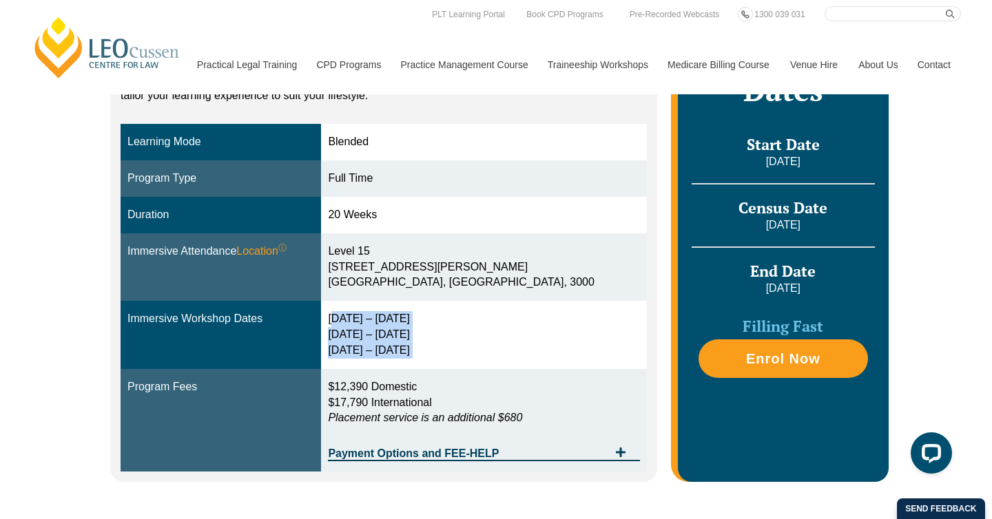
drag, startPoint x: 366, startPoint y: 318, endPoint x: 452, endPoint y: 353, distance: 92.6
click at [452, 353] on div "[DATE] – [DATE] [DATE] – [DATE] [DATE] – [DATE]" at bounding box center [483, 335] width 311 height 48
drag, startPoint x: 452, startPoint y: 353, endPoint x: 366, endPoint y: 324, distance: 90.4
click at [366, 324] on div "[DATE] – [DATE] [DATE] – [DATE] [DATE] – [DATE]" at bounding box center [483, 335] width 311 height 48
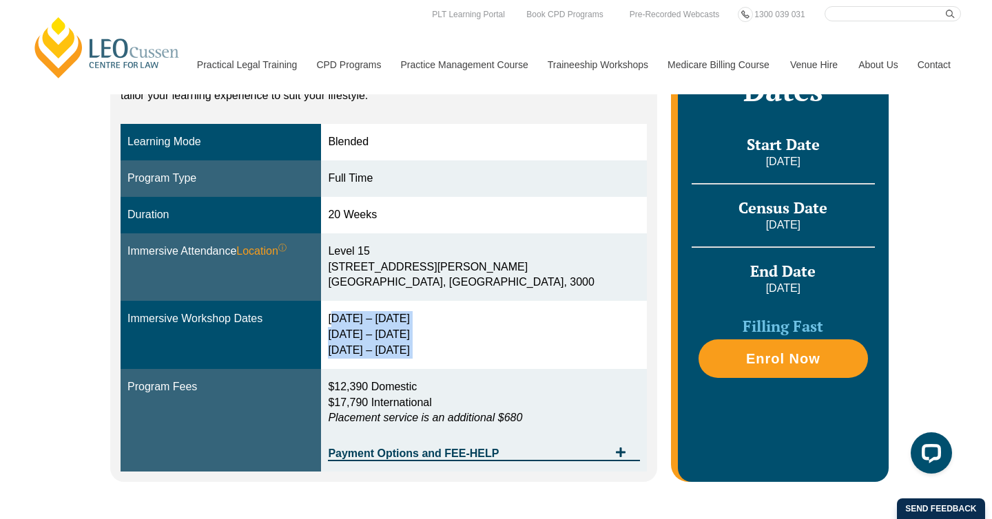
click at [366, 324] on div "[DATE] – [DATE] [DATE] – [DATE] [DATE] – [DATE]" at bounding box center [483, 335] width 311 height 48
drag, startPoint x: 366, startPoint y: 324, endPoint x: 448, endPoint y: 350, distance: 85.4
click at [448, 350] on div "[DATE] – [DATE] [DATE] – [DATE] [DATE] – [DATE]" at bounding box center [483, 335] width 311 height 48
drag, startPoint x: 454, startPoint y: 350, endPoint x: 363, endPoint y: 320, distance: 95.6
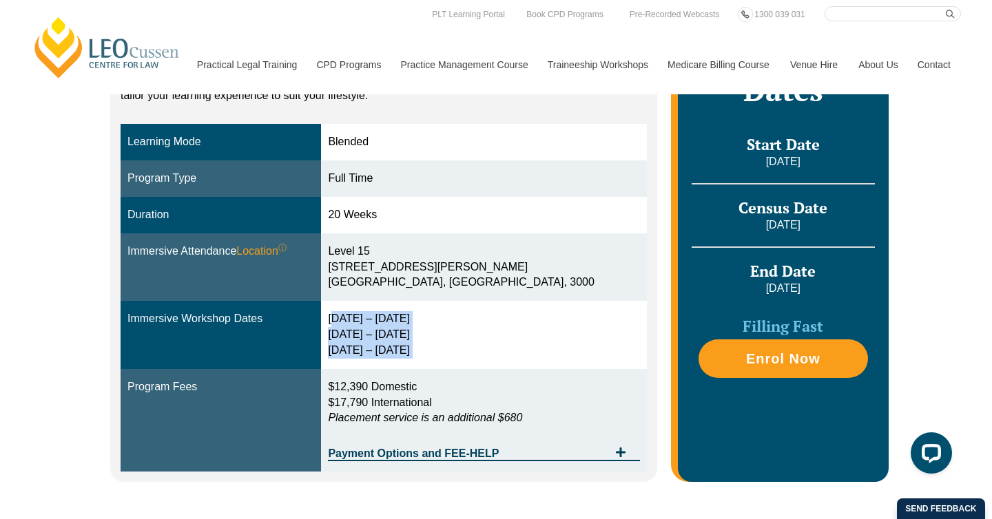
click at [362, 320] on td "[DATE] – [DATE] [DATE] – [DATE] [DATE] – [DATE]" at bounding box center [483, 335] width 325 height 68
click at [371, 320] on div "[DATE] – [DATE] [DATE] – [DATE] [DATE] – [DATE]" at bounding box center [483, 335] width 311 height 48
drag, startPoint x: 364, startPoint y: 318, endPoint x: 483, endPoint y: 364, distance: 127.1
click at [483, 364] on td "[DATE] – [DATE] [DATE] – [DATE] [DATE] – [DATE]" at bounding box center [483, 335] width 325 height 68
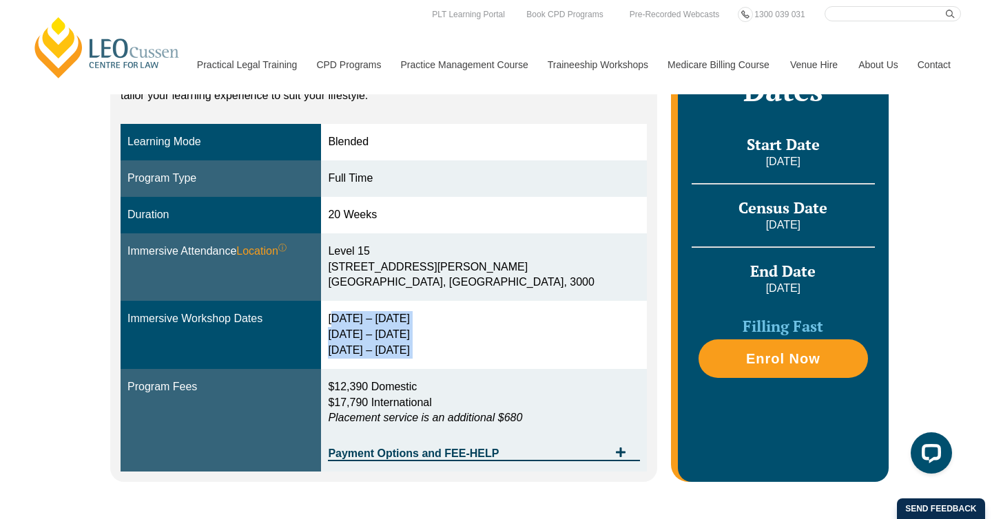
drag, startPoint x: 466, startPoint y: 355, endPoint x: 366, endPoint y: 321, distance: 105.4
click at [366, 321] on div "[DATE] – [DATE] [DATE] – [DATE] [DATE] – [DATE]" at bounding box center [483, 335] width 311 height 48
drag, startPoint x: 366, startPoint y: 321, endPoint x: 448, endPoint y: 347, distance: 86.0
click at [448, 347] on div "[DATE] – [DATE] [DATE] – [DATE] [DATE] – [DATE]" at bounding box center [483, 335] width 311 height 48
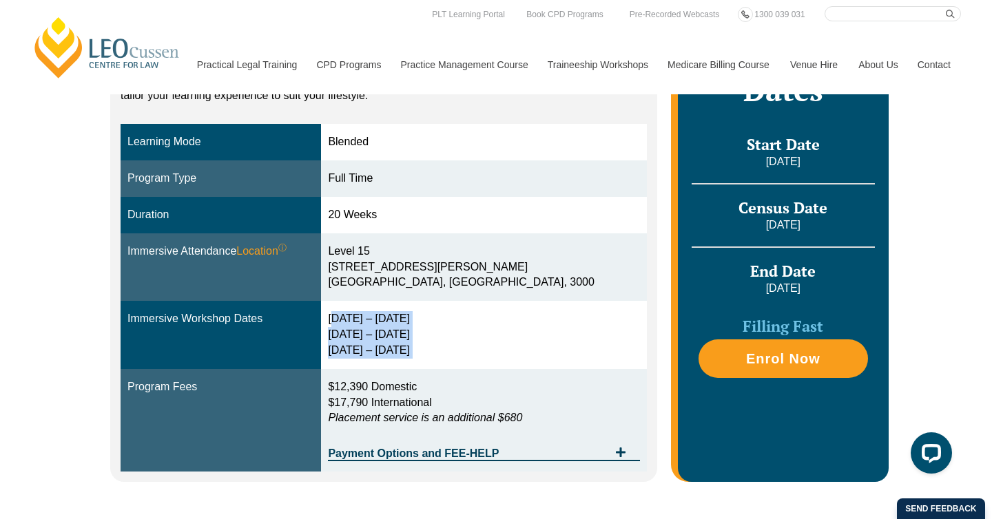
click at [451, 351] on div "[DATE] – [DATE] [DATE] – [DATE] [DATE] – [DATE]" at bounding box center [483, 335] width 311 height 48
drag, startPoint x: 451, startPoint y: 351, endPoint x: 370, endPoint y: 320, distance: 87.0
click at [370, 320] on div "[DATE] – [DATE] [DATE] – [DATE] [DATE] – [DATE]" at bounding box center [483, 335] width 311 height 48
click at [368, 321] on div "[DATE] – [DATE] [DATE] – [DATE] [DATE] – [DATE]" at bounding box center [483, 335] width 311 height 48
drag, startPoint x: 368, startPoint y: 321, endPoint x: 485, endPoint y: 357, distance: 122.4
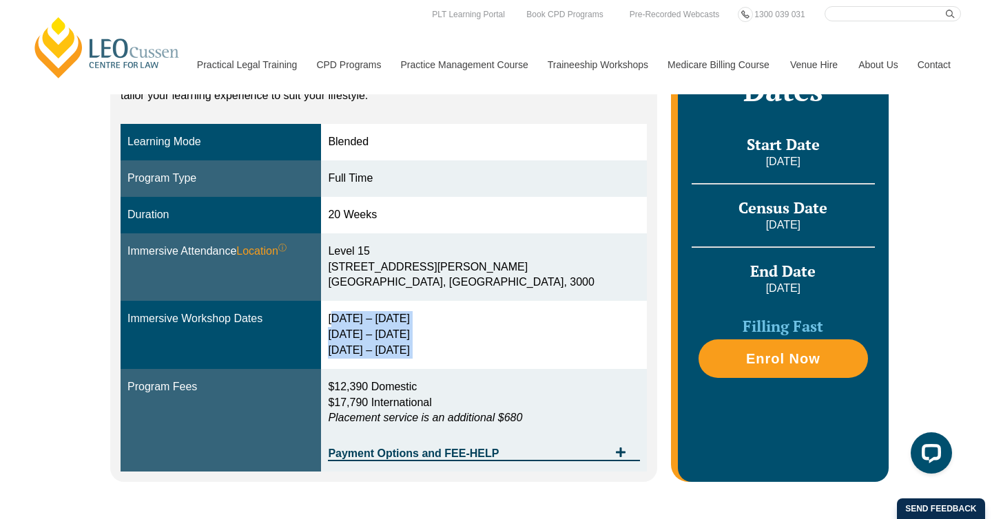
click at [485, 357] on div "[DATE] – [DATE] [DATE] – [DATE] [DATE] – [DATE]" at bounding box center [483, 335] width 311 height 48
drag, startPoint x: 485, startPoint y: 357, endPoint x: 366, endPoint y: 320, distance: 124.6
click at [365, 320] on td "[DATE] – [DATE] [DATE] – [DATE] [DATE] – [DATE]" at bounding box center [483, 335] width 325 height 68
click at [367, 320] on div "[DATE] – [DATE] [DATE] – [DATE] [DATE] – [DATE]" at bounding box center [483, 335] width 311 height 48
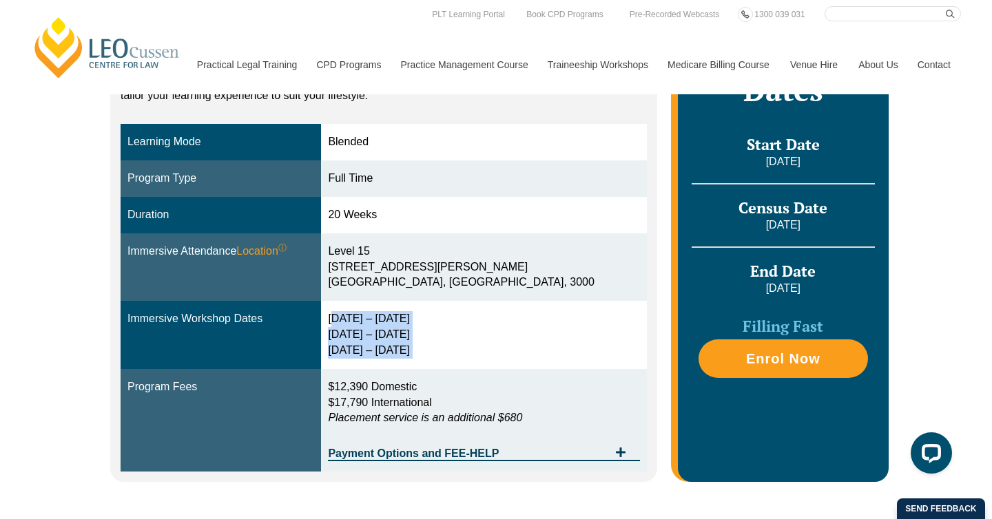
drag, startPoint x: 367, startPoint y: 320, endPoint x: 450, endPoint y: 349, distance: 87.6
click at [450, 349] on div "[DATE] – [DATE] [DATE] – [DATE] [DATE] – [DATE]" at bounding box center [483, 335] width 311 height 48
click at [460, 357] on div "[DATE] – [DATE] [DATE] – [DATE] [DATE] – [DATE]" at bounding box center [483, 335] width 311 height 48
drag, startPoint x: 460, startPoint y: 357, endPoint x: 365, endPoint y: 320, distance: 101.8
click at [365, 320] on td "[DATE] – [DATE] [DATE] – [DATE] [DATE] – [DATE]" at bounding box center [483, 335] width 325 height 68
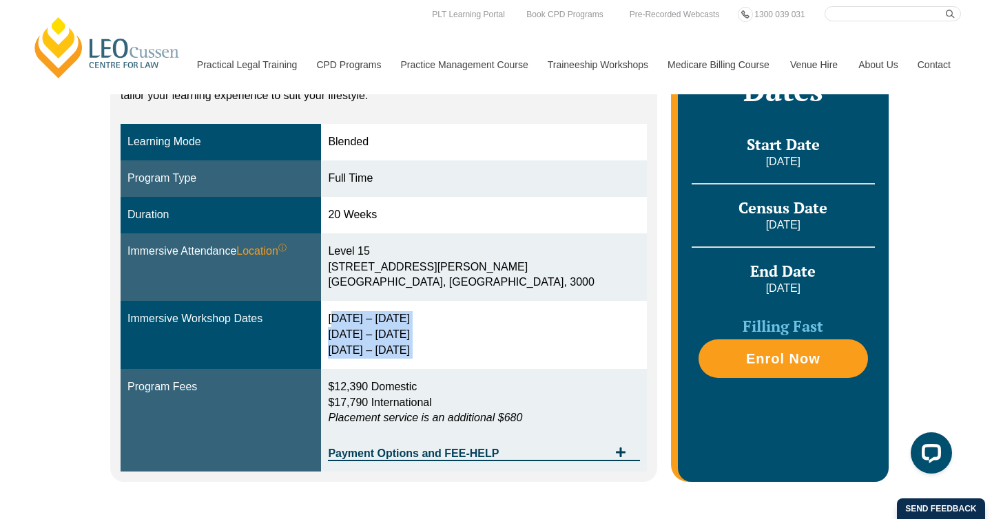
click at [366, 320] on div "[DATE] – [DATE] [DATE] – [DATE] [DATE] – [DATE]" at bounding box center [483, 335] width 311 height 48
drag, startPoint x: 366, startPoint y: 320, endPoint x: 455, endPoint y: 354, distance: 95.0
click at [455, 354] on div "[DATE] – [DATE] [DATE] – [DATE] [DATE] – [DATE]" at bounding box center [483, 335] width 311 height 48
drag, startPoint x: 416, startPoint y: 340, endPoint x: 389, endPoint y: 330, distance: 28.5
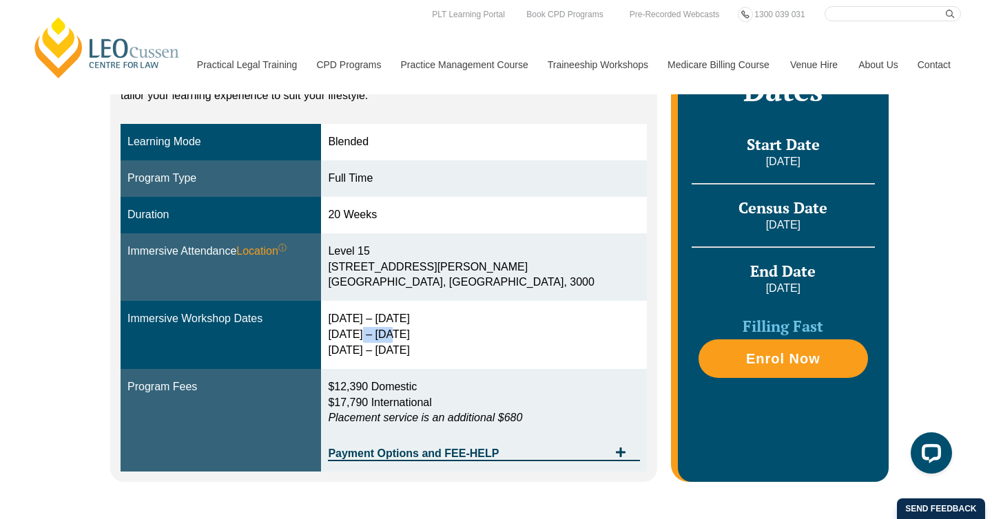
click at [391, 330] on div "[DATE] – [DATE] [DATE] – [DATE] [DATE] – [DATE]" at bounding box center [483, 335] width 311 height 48
click at [380, 328] on div "[DATE] – [DATE] [DATE] – [DATE] [DATE] – [DATE]" at bounding box center [483, 335] width 311 height 48
drag, startPoint x: 367, startPoint y: 321, endPoint x: 460, endPoint y: 349, distance: 97.0
click at [460, 349] on div "[DATE] – [DATE] [DATE] – [DATE] [DATE] – [DATE]" at bounding box center [483, 335] width 311 height 48
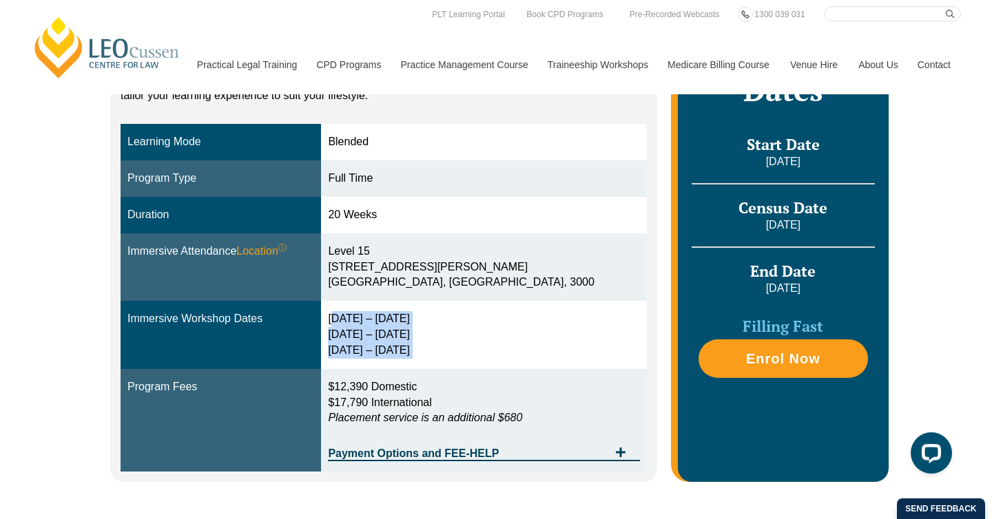
drag, startPoint x: 460, startPoint y: 349, endPoint x: 368, endPoint y: 313, distance: 98.8
click at [368, 313] on div "[DATE] – [DATE] [DATE] – [DATE] [DATE] – [DATE]" at bounding box center [483, 335] width 311 height 48
drag, startPoint x: 367, startPoint y: 315, endPoint x: 472, endPoint y: 358, distance: 113.3
click at [472, 358] on div "[DATE] – [DATE] [DATE] – [DATE] [DATE] – [DATE]" at bounding box center [483, 335] width 311 height 48
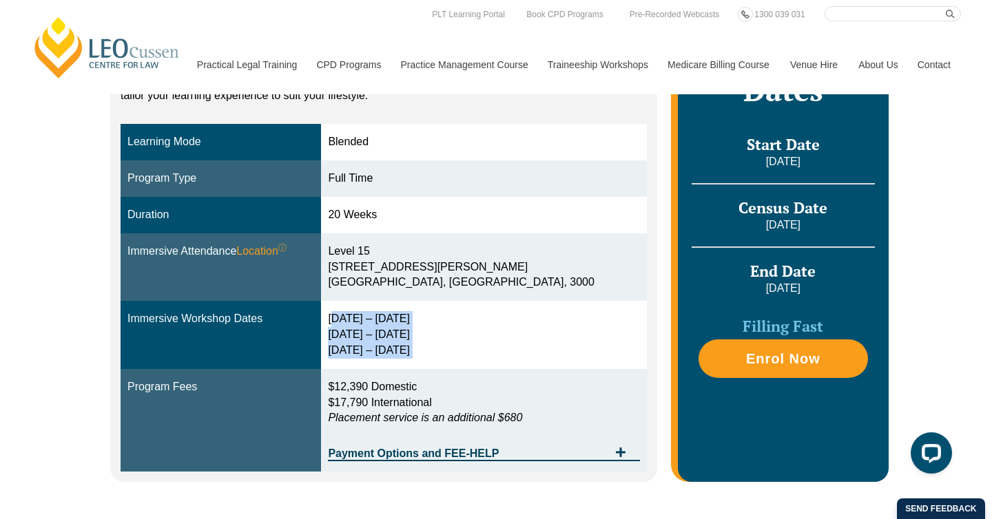
click at [472, 358] on div "[DATE] – [DATE] [DATE] – [DATE] [DATE] – [DATE]" at bounding box center [483, 335] width 311 height 48
drag, startPoint x: 472, startPoint y: 358, endPoint x: 357, endPoint y: 315, distance: 122.3
click at [355, 315] on tr "Immersive Workshop Dates [DATE] – [DATE] [DATE] – [DATE] [DATE] – [DATE]" at bounding box center [384, 335] width 526 height 68
click at [365, 316] on td "[DATE] – [DATE] [DATE] – [DATE] [DATE] – [DATE]" at bounding box center [483, 335] width 325 height 68
drag, startPoint x: 367, startPoint y: 319, endPoint x: 456, endPoint y: 361, distance: 98.3
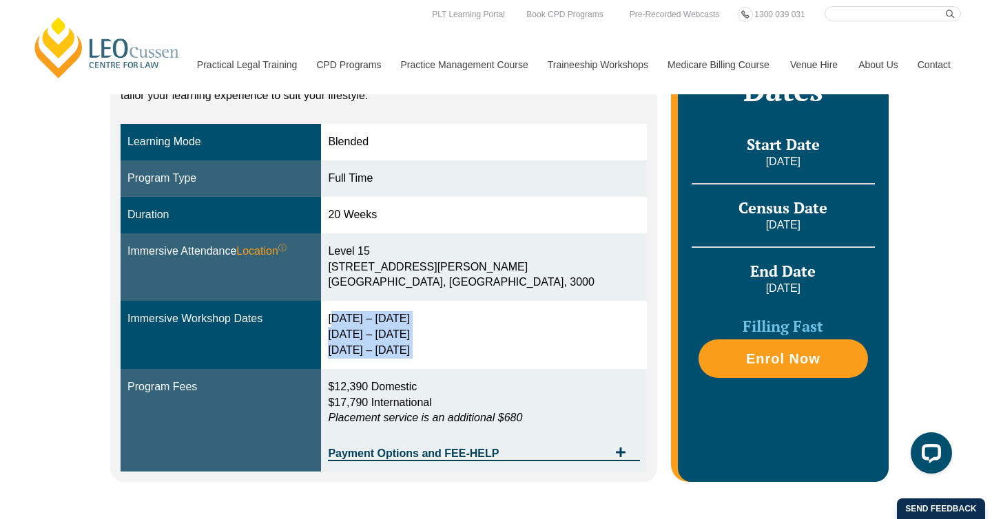
click at [456, 361] on td "[DATE] – [DATE] [DATE] – [DATE] [DATE] – [DATE]" at bounding box center [483, 335] width 325 height 68
click at [457, 355] on div "[DATE] – [DATE] [DATE] – [DATE] [DATE] – [DATE]" at bounding box center [483, 335] width 311 height 48
drag, startPoint x: 457, startPoint y: 355, endPoint x: 367, endPoint y: 325, distance: 95.0
click at [367, 325] on div "[DATE] – [DATE] [DATE] – [DATE] [DATE] – [DATE]" at bounding box center [483, 335] width 311 height 48
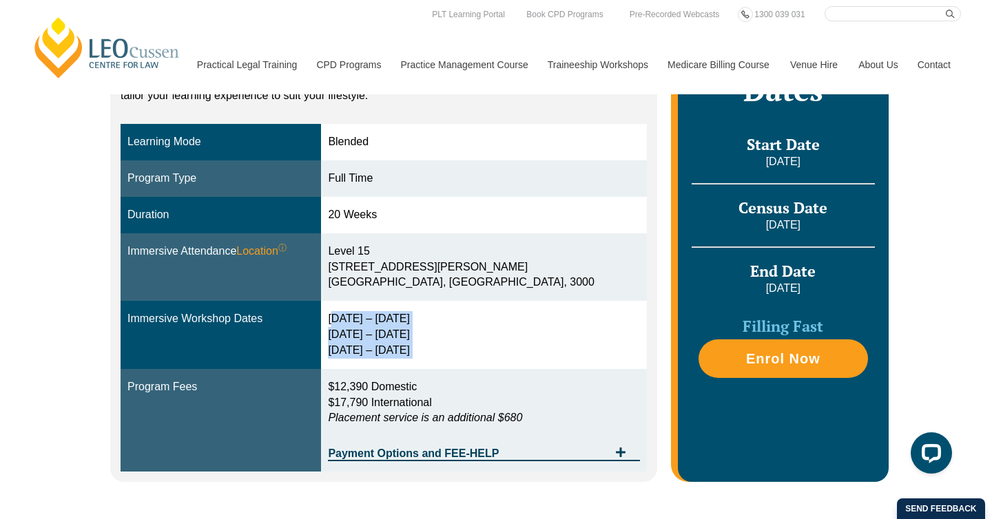
drag
click at [458, 348] on div "[DATE] – [DATE] [DATE] – [DATE] [DATE] – [DATE]" at bounding box center [483, 335] width 311 height 48
click at [364, 318] on td "[DATE] – [DATE] [DATE] – [DATE] [DATE] – [DATE]" at bounding box center [483, 335] width 325 height 68
click at [367, 318] on div "[DATE] – [DATE] [DATE] – [DATE] [DATE] – [DATE]" at bounding box center [483, 335] width 311 height 48
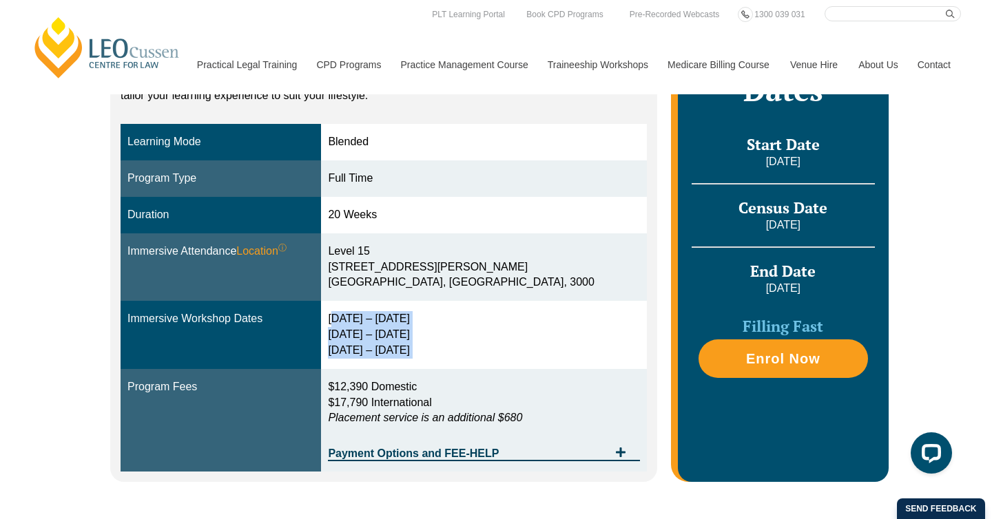
click at [453, 350] on div "[DATE] – [DATE] [DATE] – [DATE] [DATE] – [DATE]" at bounding box center [483, 335] width 311 height 48
click at [366, 318] on div "[DATE] – [DATE] [DATE] – [DATE] [DATE] – [DATE]" at bounding box center [483, 335] width 311 height 48
click at [477, 353] on div "[DATE] – [DATE] [DATE] – [DATE] [DATE] – [DATE]" at bounding box center [483, 335] width 311 height 48
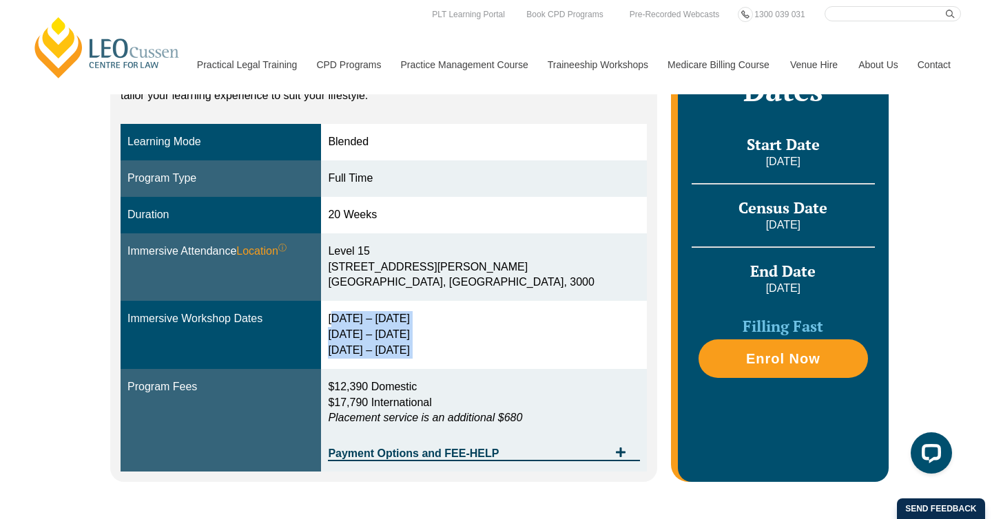
click at [477, 353] on div "[DATE] – [DATE] [DATE] – [DATE] [DATE] – [DATE]" at bounding box center [483, 335] width 311 height 48
click at [368, 318] on div "[DATE] – [DATE] [DATE] – [DATE] [DATE] – [DATE]" at bounding box center [483, 335] width 311 height 48
click at [457, 353] on div "[DATE] – [DATE] [DATE] – [DATE] [DATE] – [DATE]" at bounding box center [483, 335] width 311 height 48
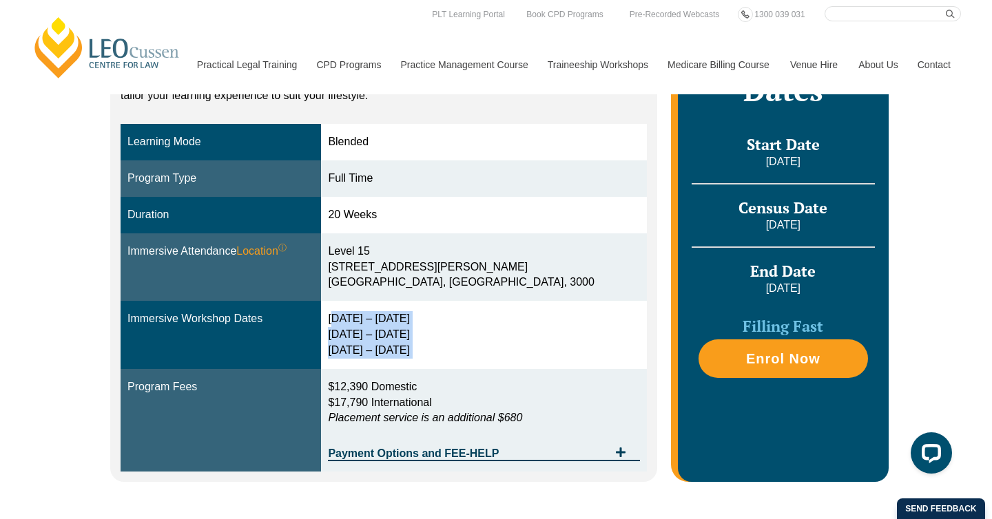
click at [369, 322] on div "[DATE] – [DATE] [DATE] – [DATE] [DATE] – [DATE]" at bounding box center [483, 335] width 311 height 48
click at [366, 321] on div "[DATE] – [DATE] [DATE] – [DATE] [DATE] – [DATE]" at bounding box center [483, 335] width 311 height 48
click at [461, 362] on td "[DATE] – [DATE] [DATE] – [DATE] [DATE] – [DATE]" at bounding box center [483, 335] width 325 height 68
click at [459, 355] on div "[DATE] – [DATE] [DATE] – [DATE] [DATE] – [DATE]" at bounding box center [483, 335] width 311 height 48
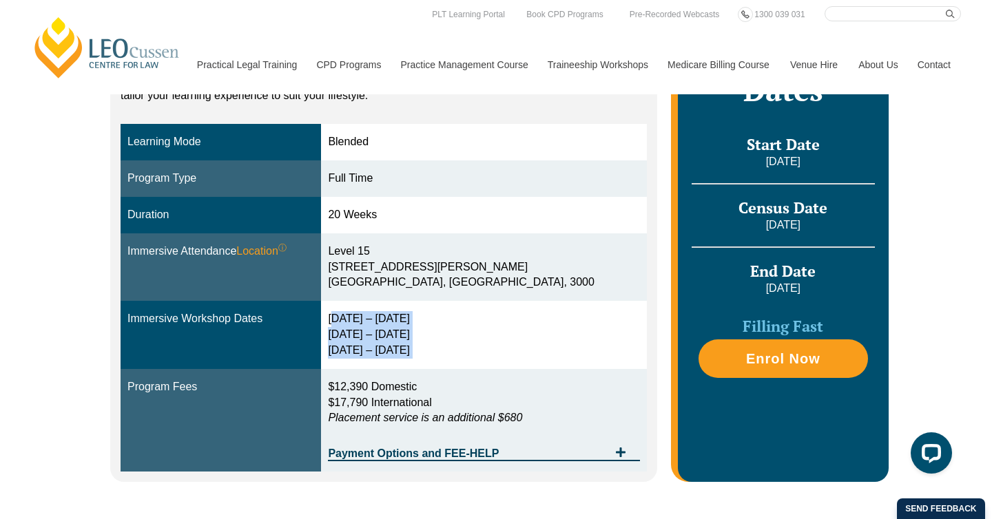
click at [375, 320] on div "[DATE] – [DATE] [DATE] – [DATE] [DATE] – [DATE]" at bounding box center [483, 335] width 311 height 48
drag, startPoint x: 366, startPoint y: 319, endPoint x: 449, endPoint y: 348, distance: 88.2
click at [449, 348] on div "[DATE] – [DATE] [DATE] – [DATE] [DATE] – [DATE]" at bounding box center [483, 335] width 311 height 48
click at [455, 348] on div "[DATE] – [DATE] [DATE] – [DATE] [DATE] – [DATE]" at bounding box center [483, 335] width 311 height 48
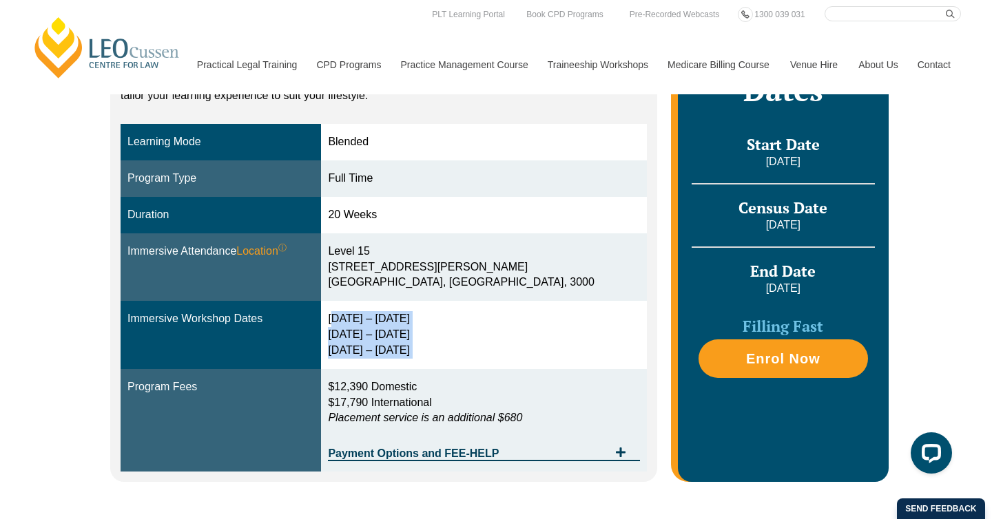
drag, startPoint x: 455, startPoint y: 348, endPoint x: 368, endPoint y: 318, distance: 91.7
click at [368, 318] on div "[DATE] – [DATE] [DATE] – [DATE] [DATE] – [DATE]" at bounding box center [483, 335] width 311 height 48
click at [461, 346] on div "[DATE] – [DATE] [DATE] – [DATE] [DATE] – [DATE]" at bounding box center [483, 335] width 311 height 48
drag, startPoint x: 453, startPoint y: 348, endPoint x: 366, endPoint y: 319, distance: 90.8
click at [366, 319] on div "[DATE] – [DATE] [DATE] – [DATE] [DATE] – [DATE]" at bounding box center [483, 335] width 311 height 48
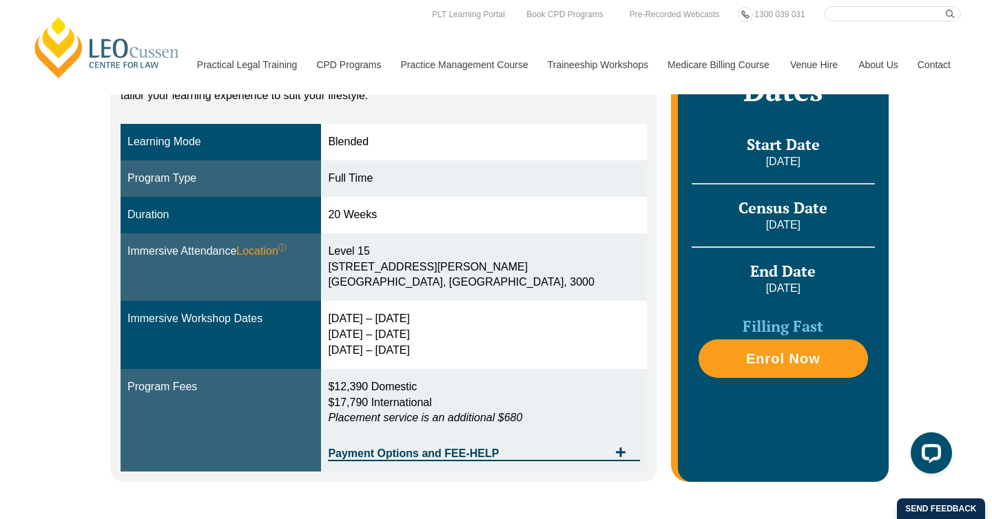
copy div "[DATE] – [DATE] [DATE] – [DATE] [DATE] – [DATE]"
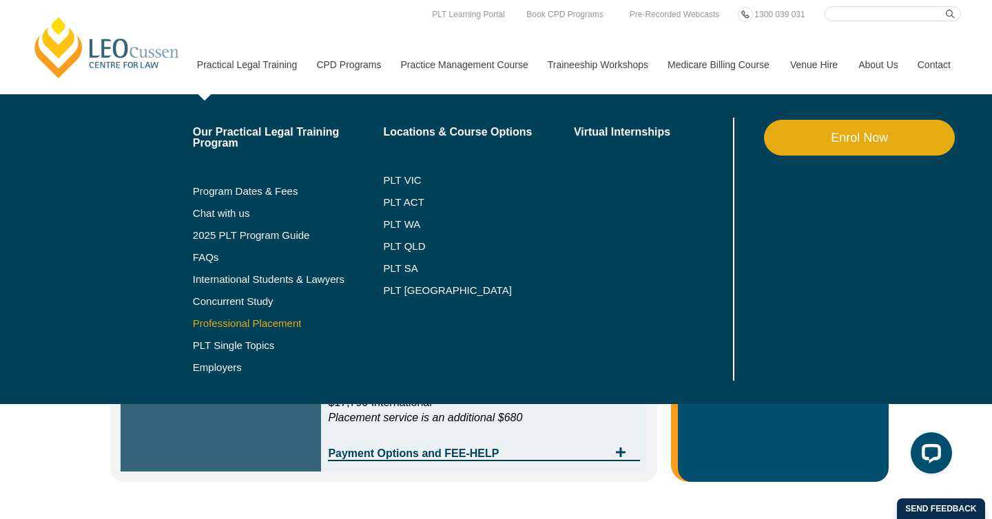
click at [214, 328] on link "Professional Placement" at bounding box center [288, 323] width 191 height 11
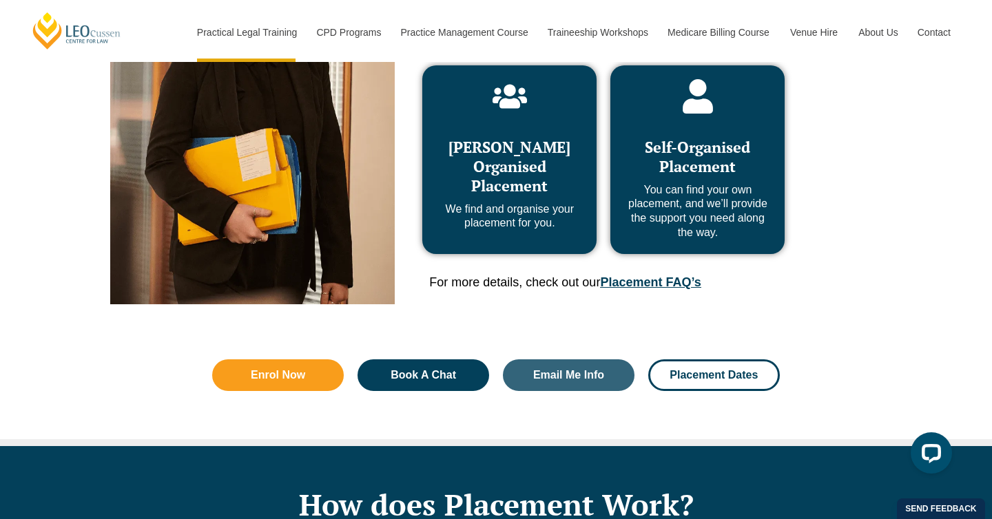
scroll to position [768, 0]
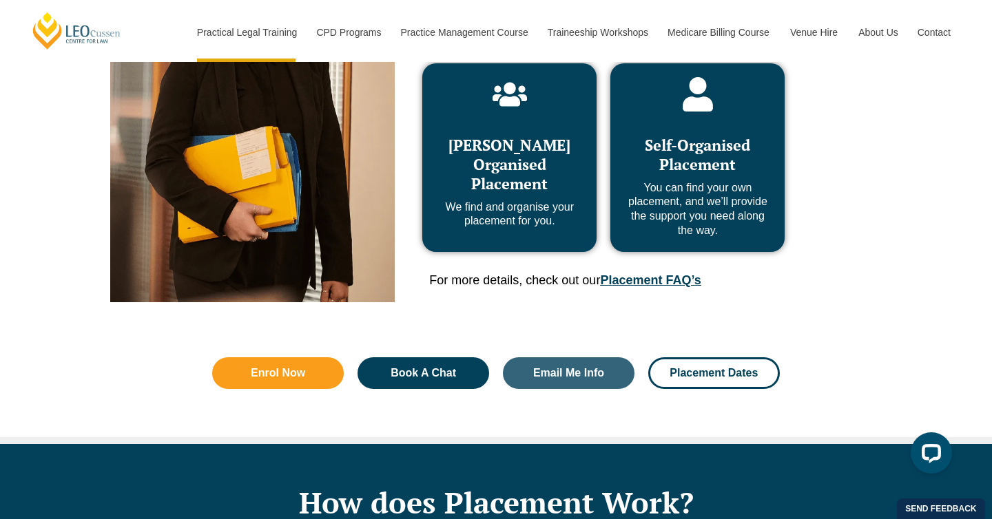
click at [640, 280] on link "Placement FAQ’s" at bounding box center [650, 280] width 101 height 14
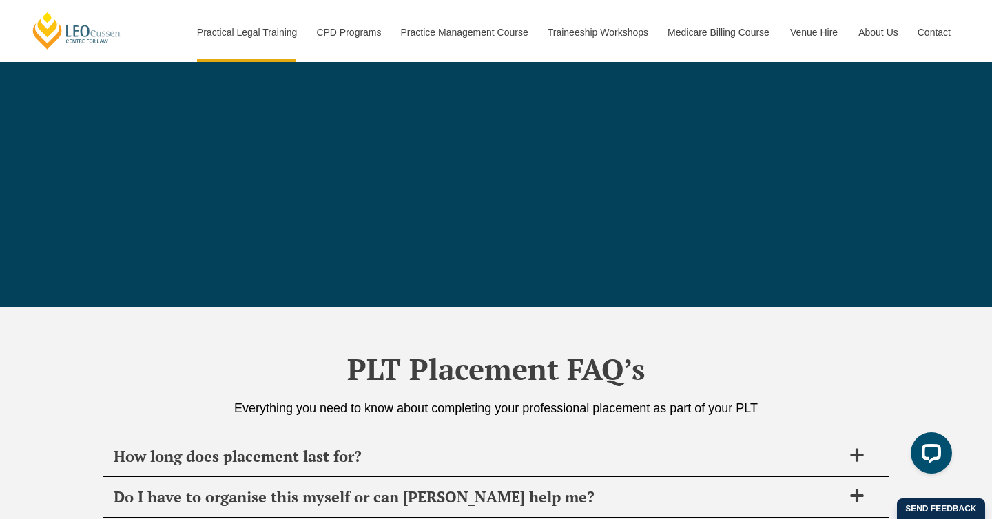
scroll to position [4867, 0]
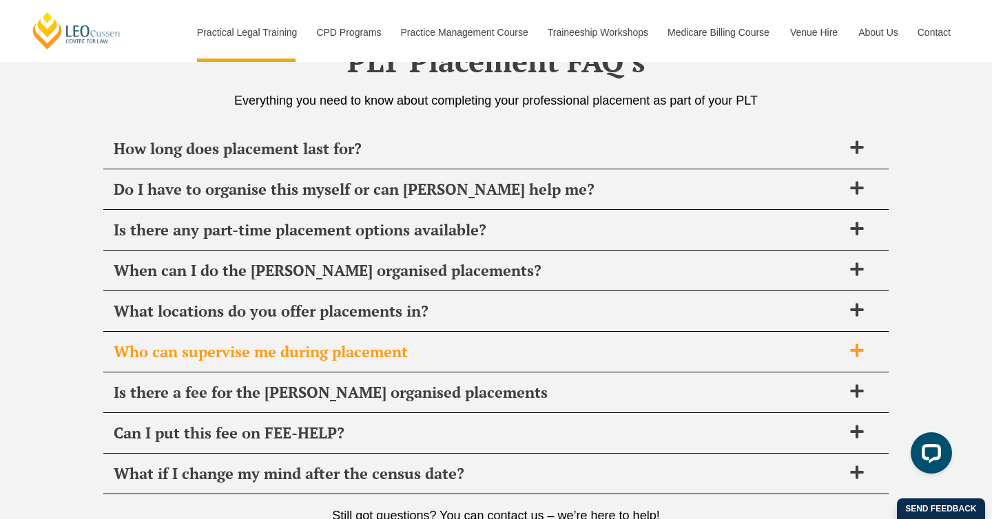
click at [381, 358] on span "Who can supervise me during placement" at bounding box center [478, 351] width 729 height 19
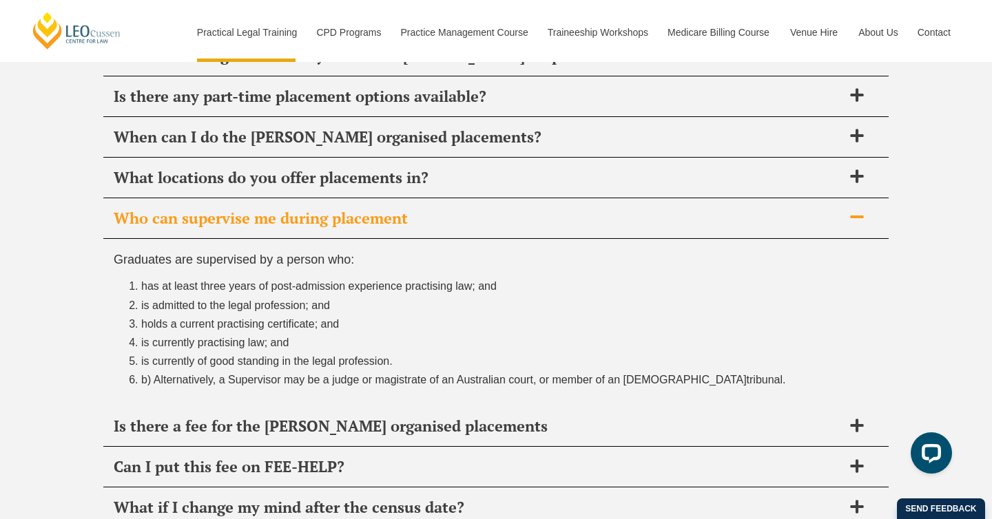
scroll to position [5004, 0]
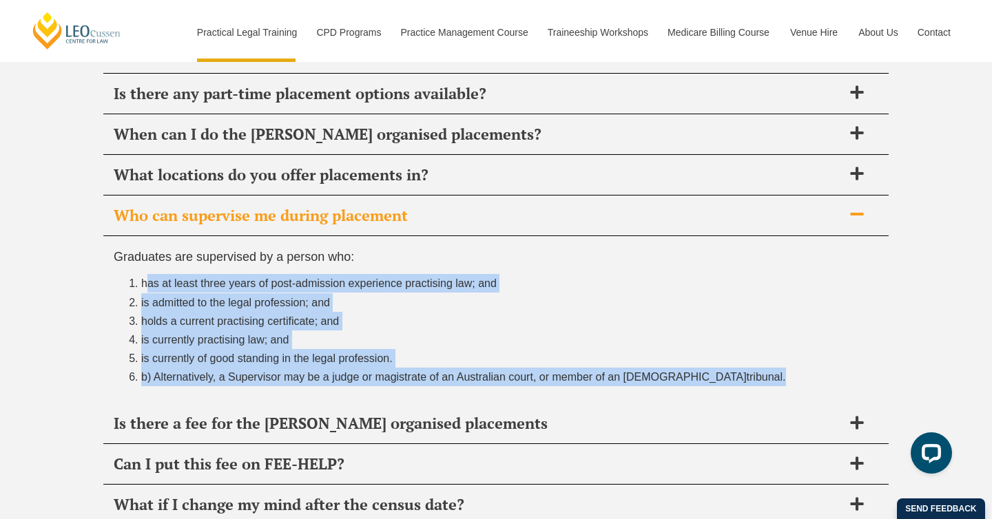
drag, startPoint x: 141, startPoint y: 289, endPoint x: 731, endPoint y: 387, distance: 598.4
click at [731, 386] on ol "has at least three years of post-admission experience practising law; and is ad…" at bounding box center [496, 330] width 765 height 112
click at [731, 386] on li "b) Alternatively, a Supervisor may be a judge or magistrate of an Australian co…" at bounding box center [509, 377] width 737 height 19
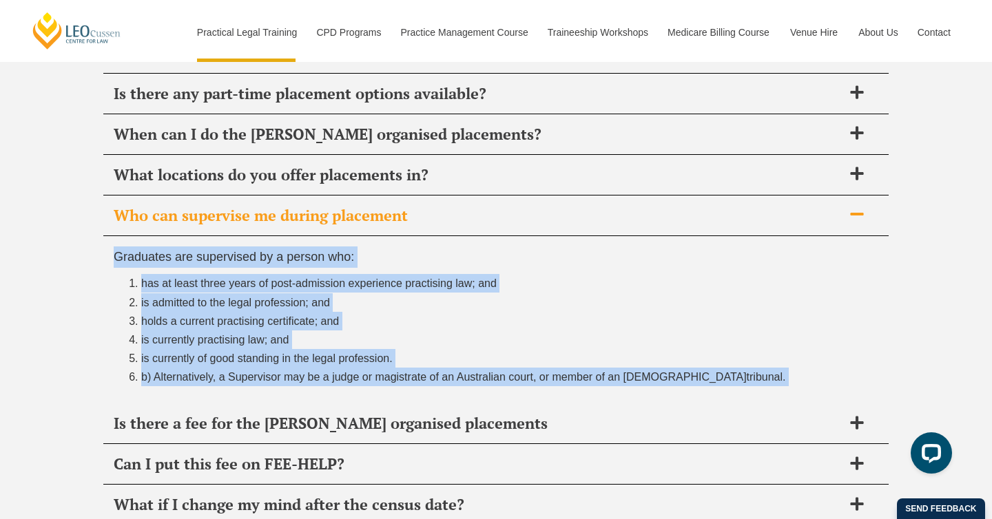
drag, startPoint x: 731, startPoint y: 387, endPoint x: 6, endPoint y: 251, distance: 737.8
click at [6, 251] on div "PLT Placement FAQ’s Everything you need to know about completing your professio…" at bounding box center [496, 264] width 992 height 802
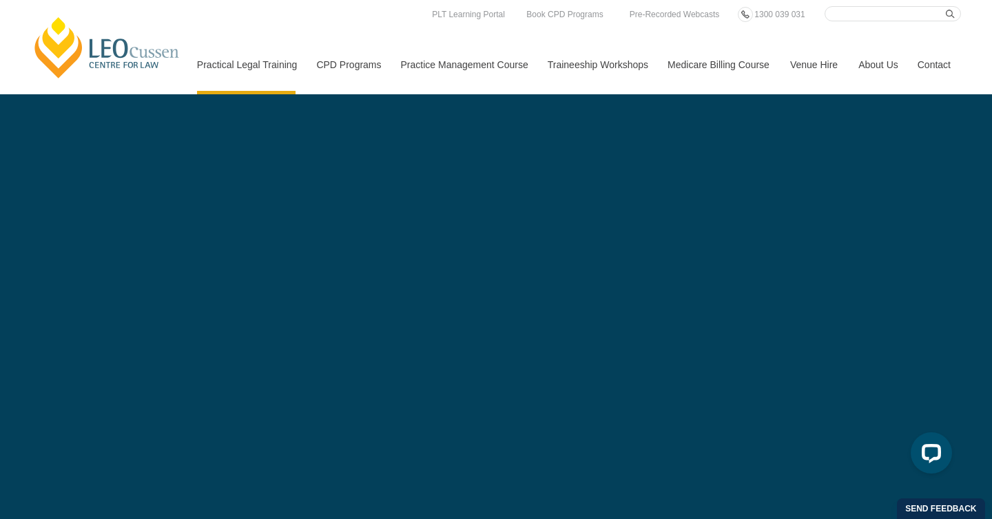
scroll to position [4062, 0]
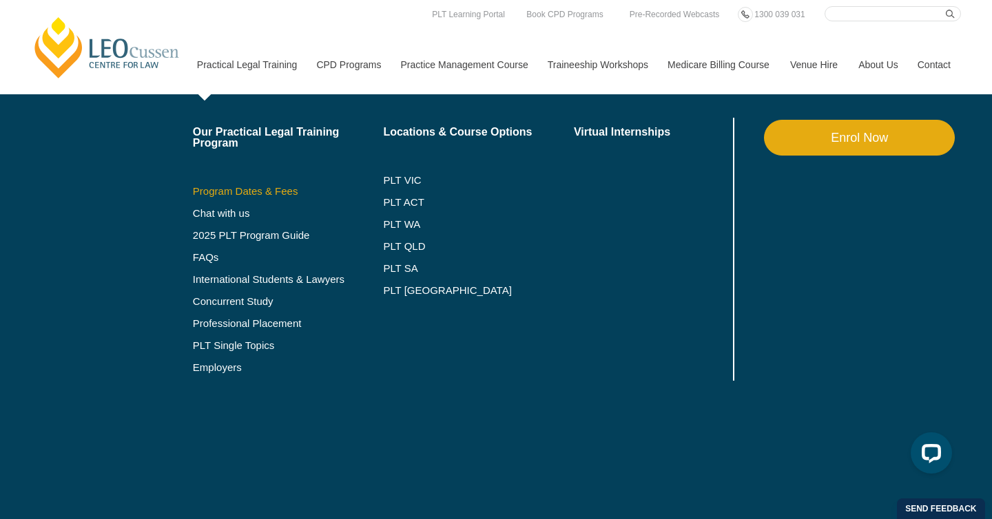
click at [234, 188] on link "Program Dates & Fees" at bounding box center [288, 191] width 191 height 11
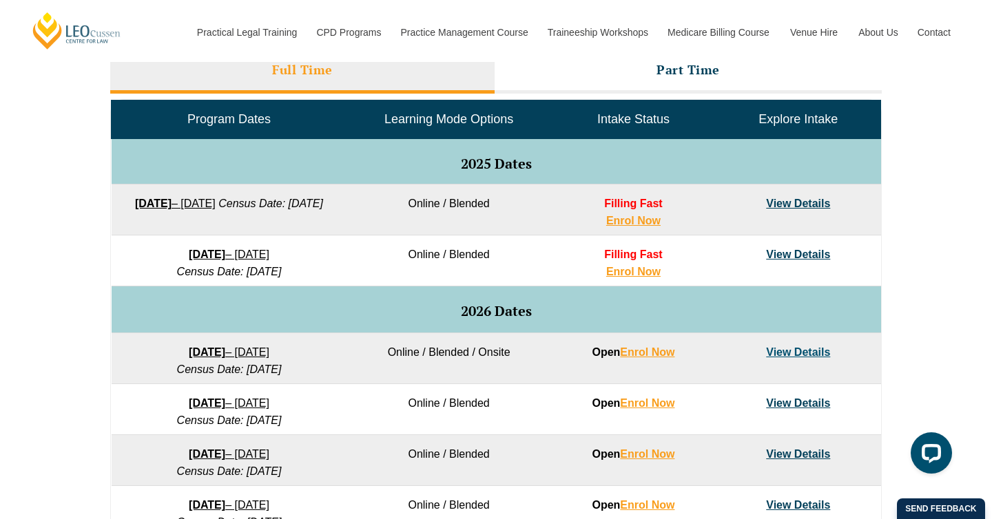
click at [787, 209] on link "View Details" at bounding box center [798, 204] width 64 height 12
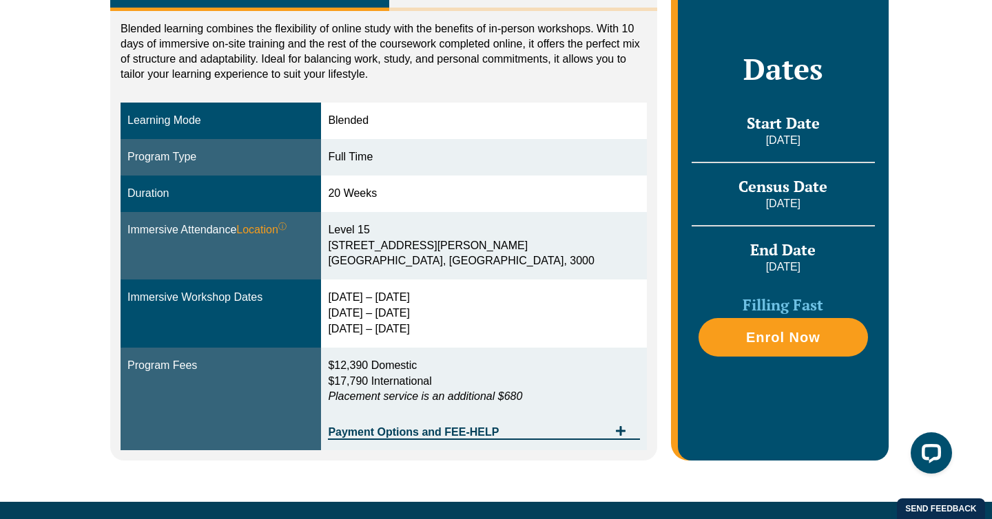
scroll to position [343, 0]
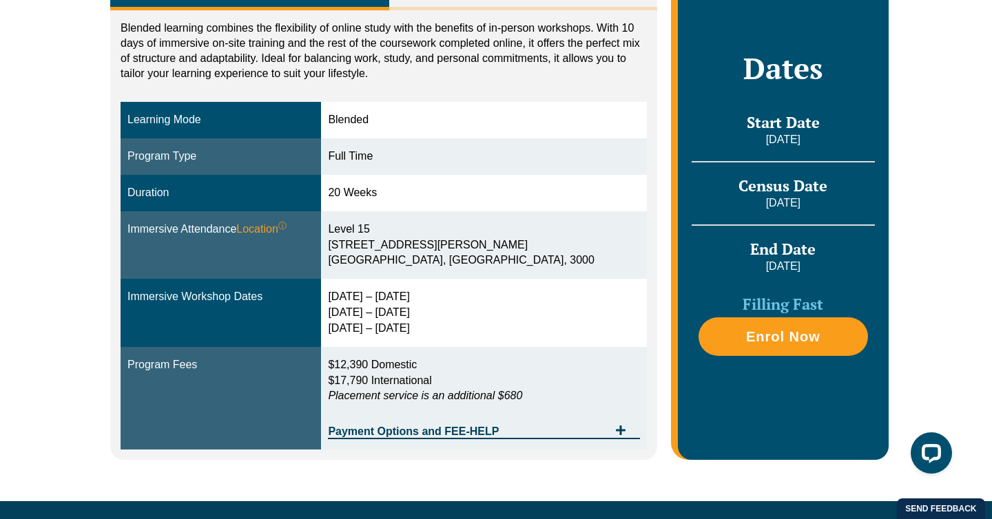
drag, startPoint x: 368, startPoint y: 306, endPoint x: 442, endPoint y: 304, distance: 74.4
click at [442, 304] on div "[DATE] – [DATE] [DATE] – [DATE] [DATE] – [DATE]" at bounding box center [483, 313] width 311 height 48
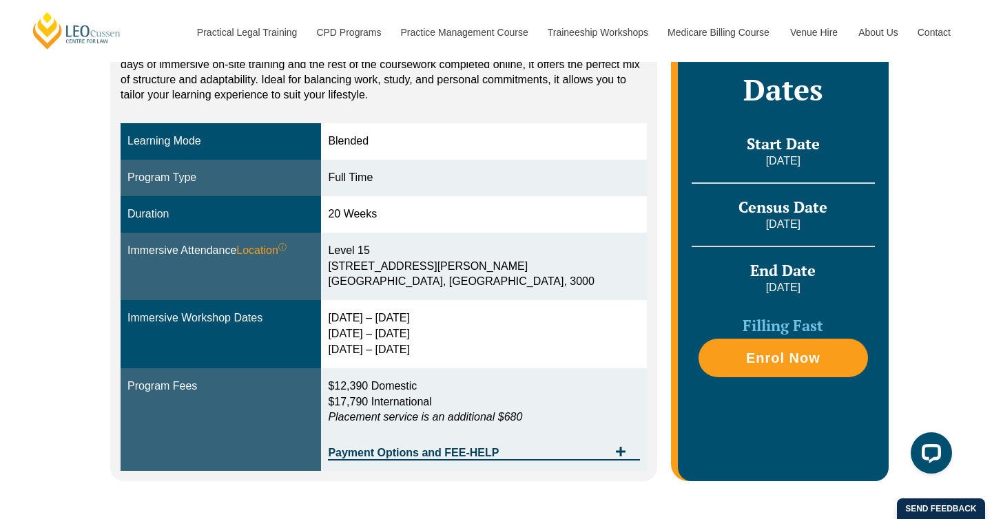
scroll to position [321, 0]
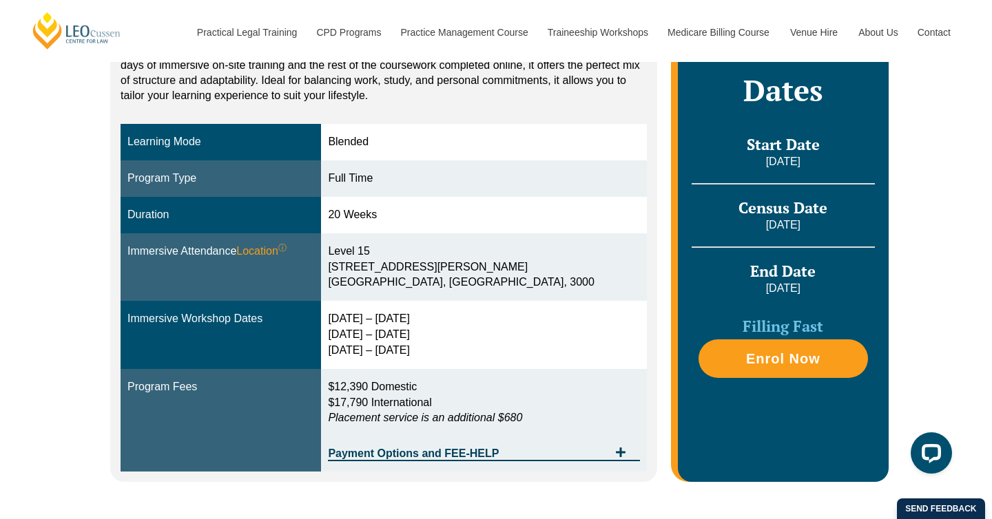
click at [387, 313] on div "[DATE] – [DATE] [DATE] – [DATE] [DATE] – [DATE]" at bounding box center [483, 335] width 311 height 48
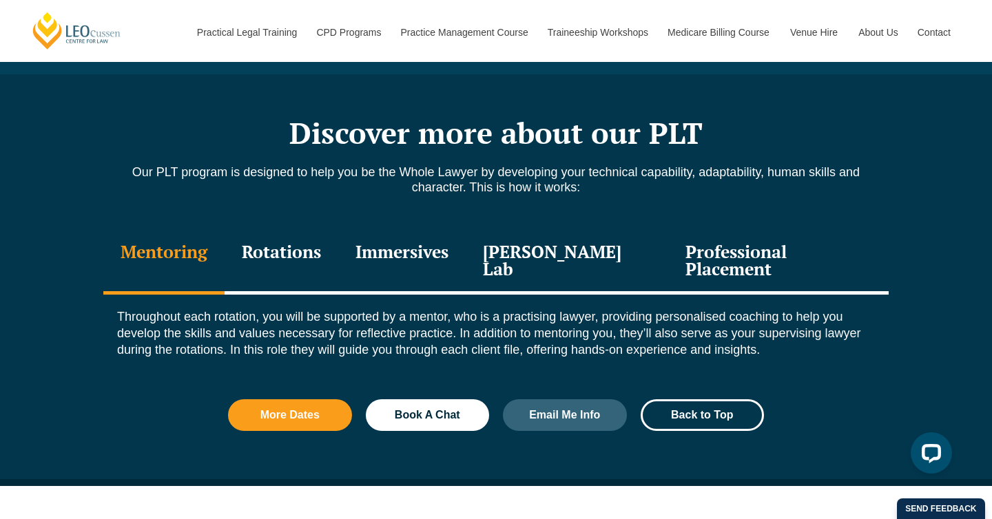
scroll to position [1457, 0]
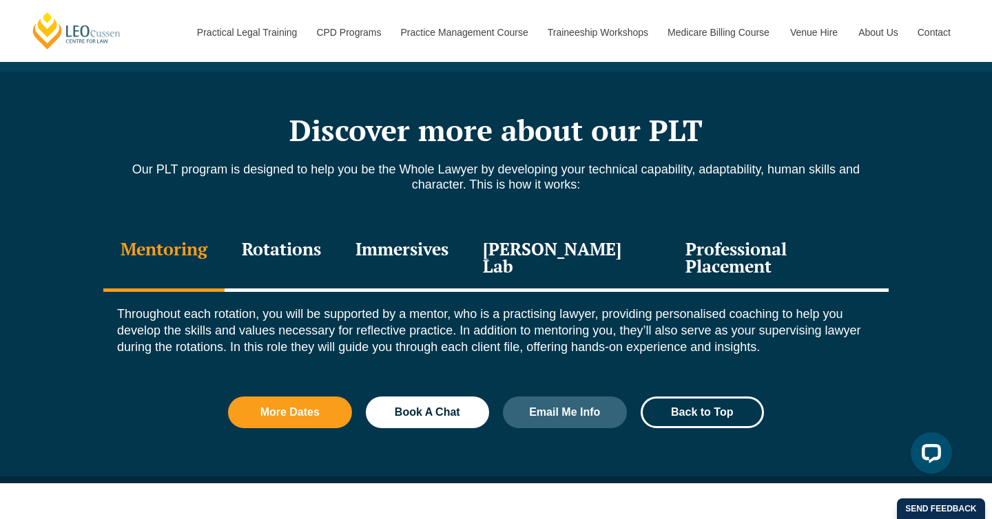
click at [419, 233] on div "Immersives" at bounding box center [401, 259] width 127 height 65
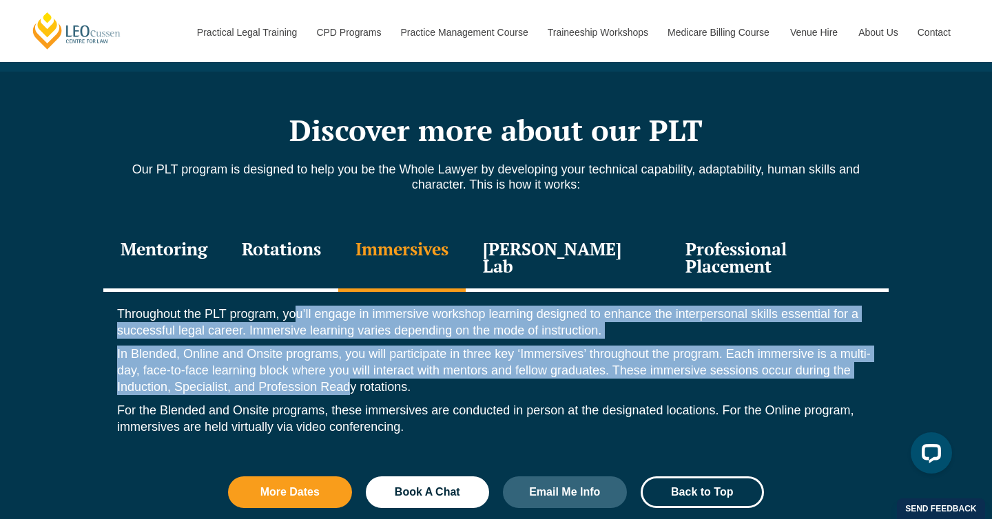
drag, startPoint x: 295, startPoint y: 300, endPoint x: 348, endPoint y: 366, distance: 85.3
click at [348, 366] on div "Throughout the PLT program, you’ll engage in immersive workshop learning design…" at bounding box center [495, 374] width 785 height 164
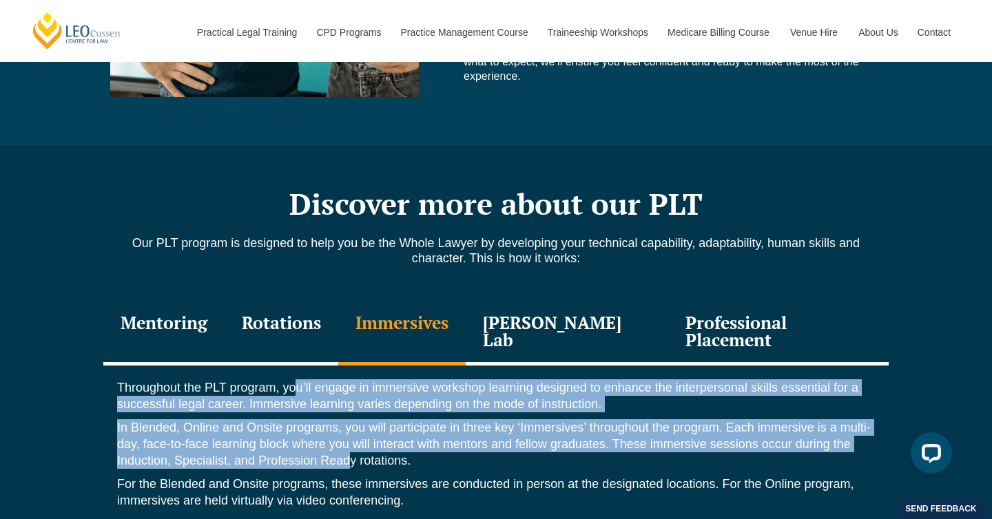
scroll to position [1387, 0]
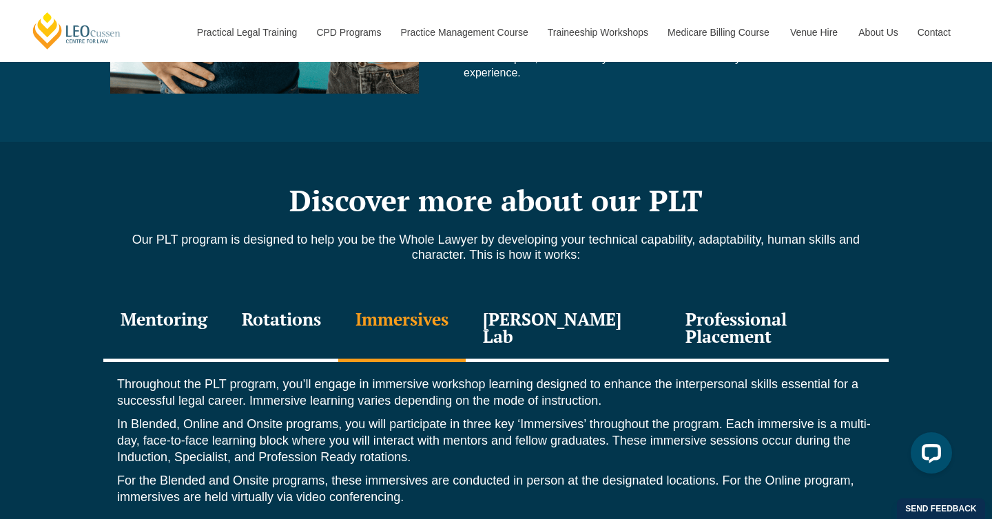
click at [472, 484] on p "For the Blended and Onsite programs, these immersives are conducted in person a…" at bounding box center [496, 488] width 758 height 33
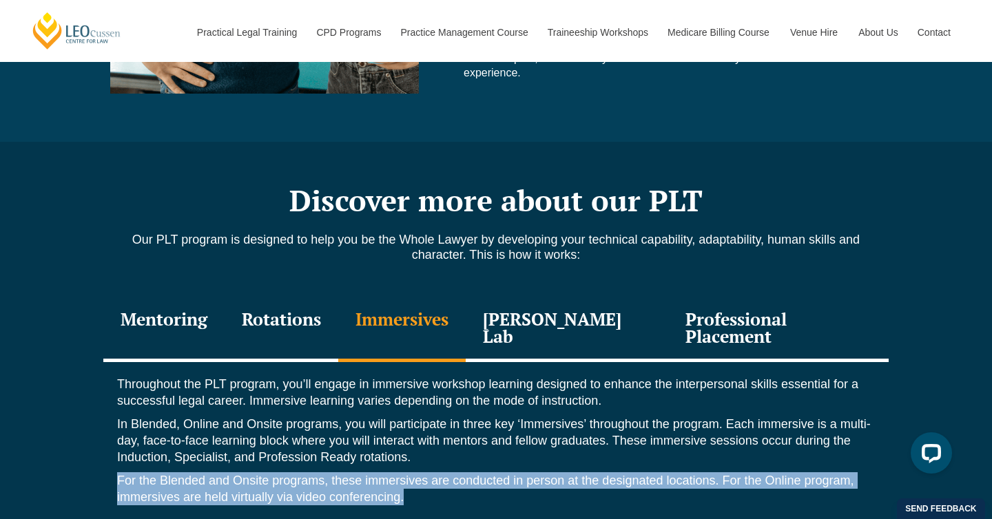
drag, startPoint x: 469, startPoint y: 479, endPoint x: 437, endPoint y: 434, distance: 55.4
click at [437, 434] on div "Throughout the PLT program, you’ll engage in immersive workshop learning design…" at bounding box center [495, 444] width 785 height 164
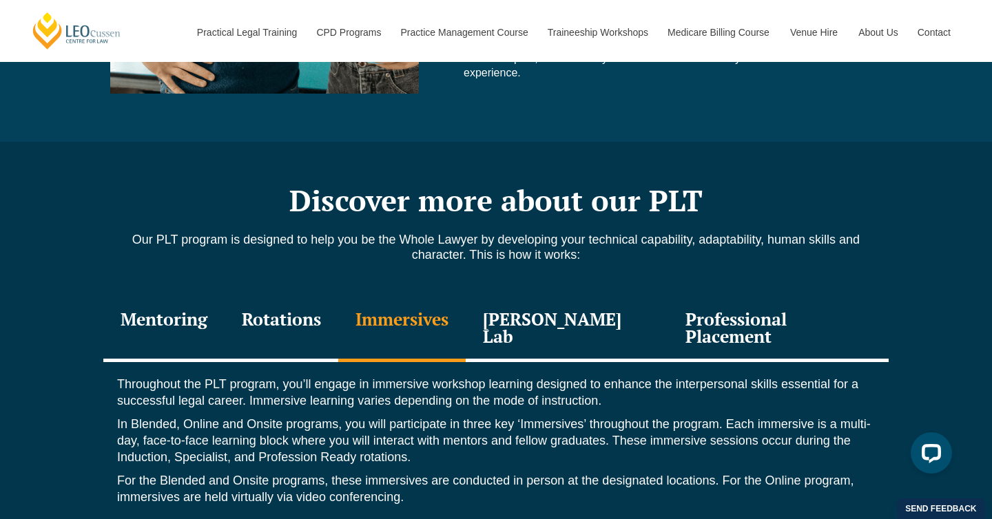
click at [273, 441] on p "In Blended, Online and Onsite programs, you will participate in three key ‘Imme…" at bounding box center [496, 441] width 758 height 50
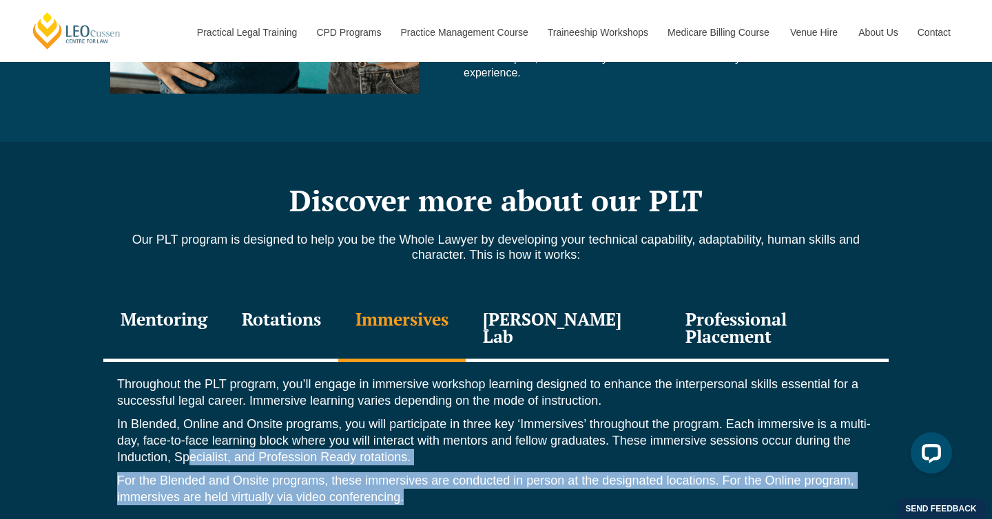
drag, startPoint x: 187, startPoint y: 440, endPoint x: 419, endPoint y: 482, distance: 235.9
click at [419, 482] on div "Throughout the PLT program, you’ll engage in immersive workshop learning design…" at bounding box center [495, 444] width 785 height 164
click at [419, 482] on p "For the Blended and Onsite programs, these immersives are conducted in person a…" at bounding box center [496, 488] width 758 height 33
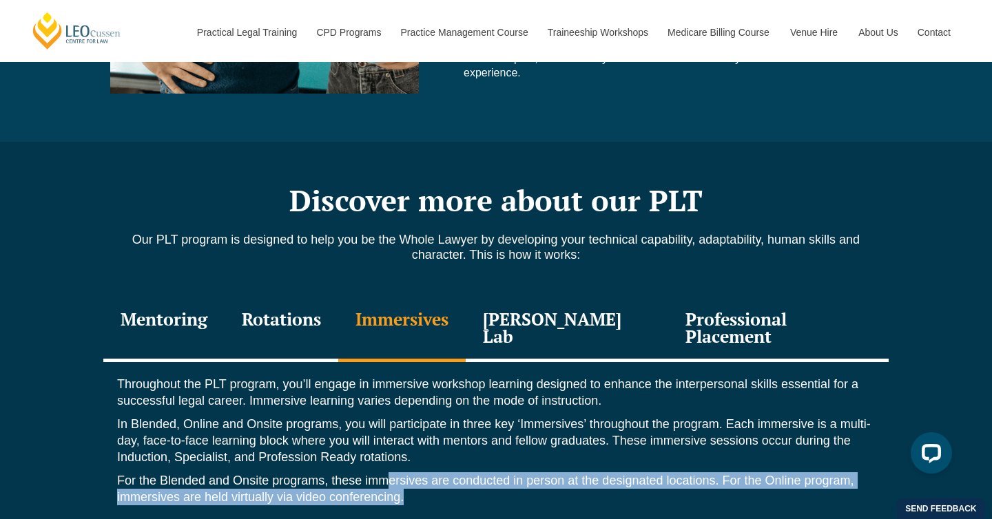
drag, startPoint x: 419, startPoint y: 482, endPoint x: 390, endPoint y: 468, distance: 33.0
click at [390, 472] on p "For the Blended and Onsite programs, these immersives are conducted in person a…" at bounding box center [496, 488] width 758 height 33
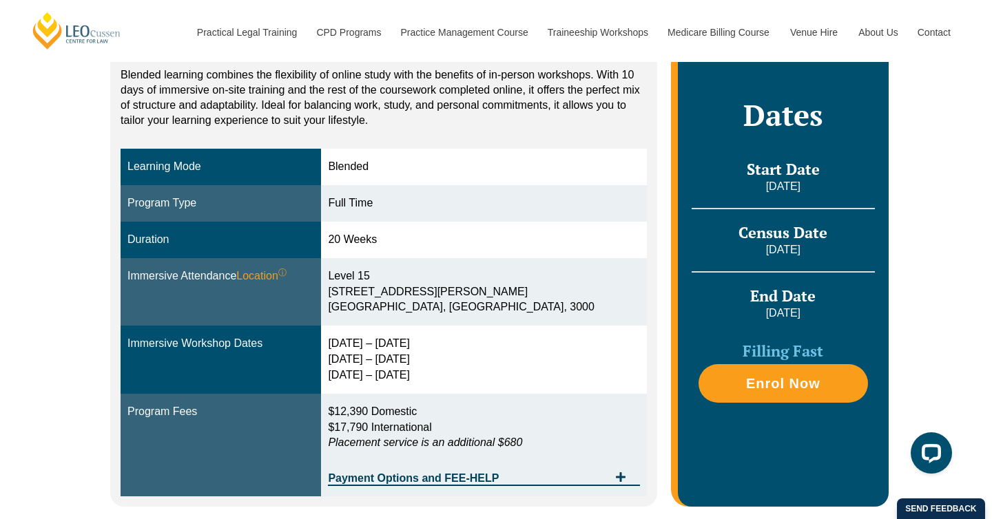
scroll to position [298, 0]
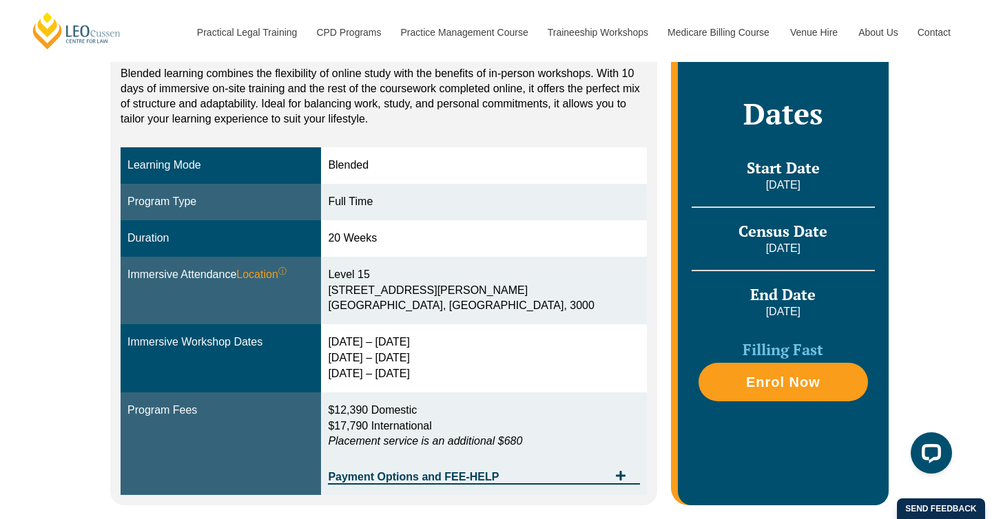
drag, startPoint x: 357, startPoint y: 341, endPoint x: 498, endPoint y: 348, distance: 141.4
click at [498, 348] on tr "Immersive Workshop Dates [DATE] – [DATE] [DATE] – [DATE] [DATE] – [DATE]" at bounding box center [384, 358] width 526 height 68
